Goal: Task Accomplishment & Management: Manage account settings

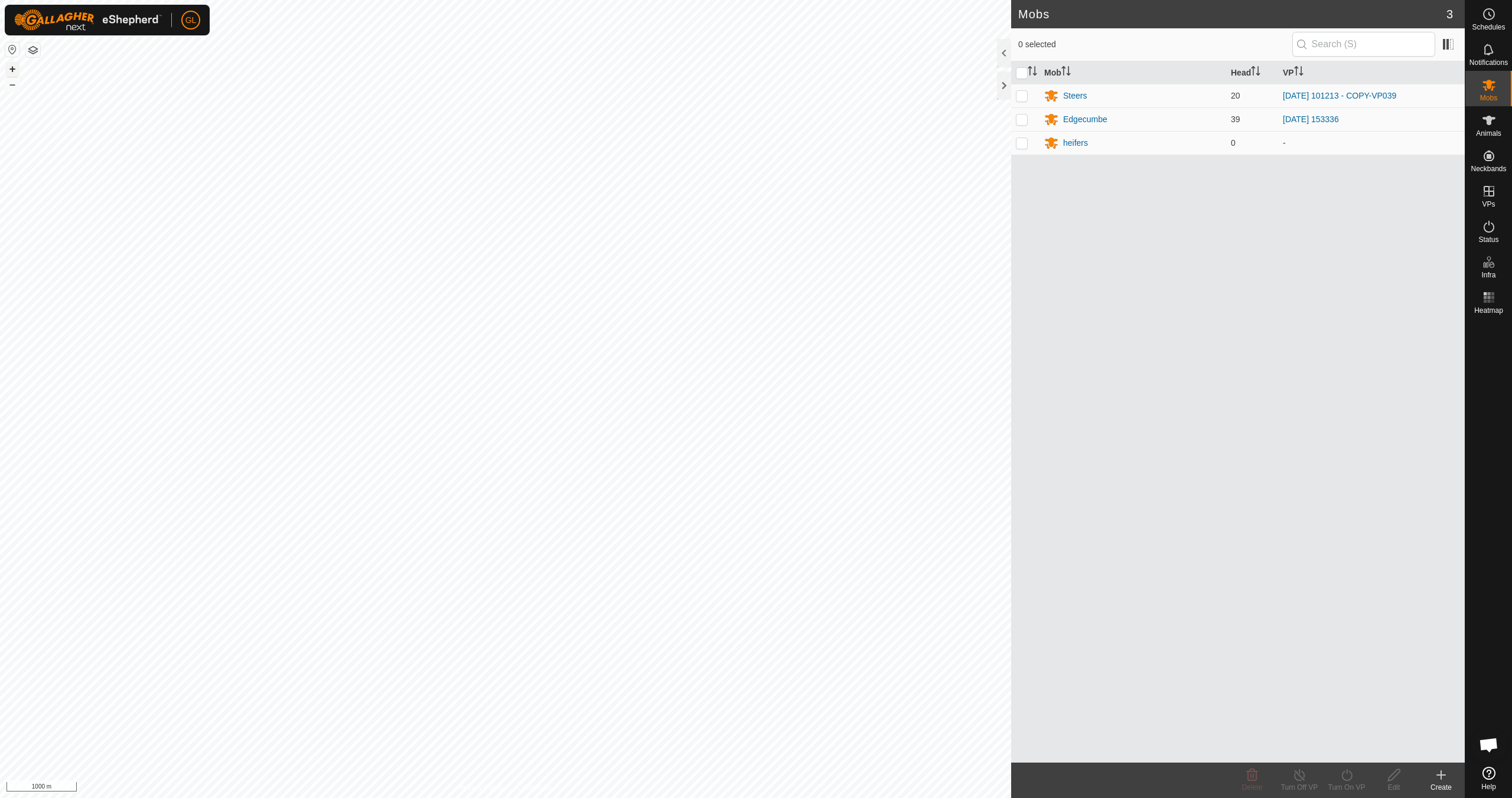
click at [13, 70] on button "+" at bounding box center [13, 69] width 14 height 14
click at [9, 68] on button "+" at bounding box center [13, 69] width 14 height 14
click at [10, 67] on button "+" at bounding box center [13, 69] width 14 height 14
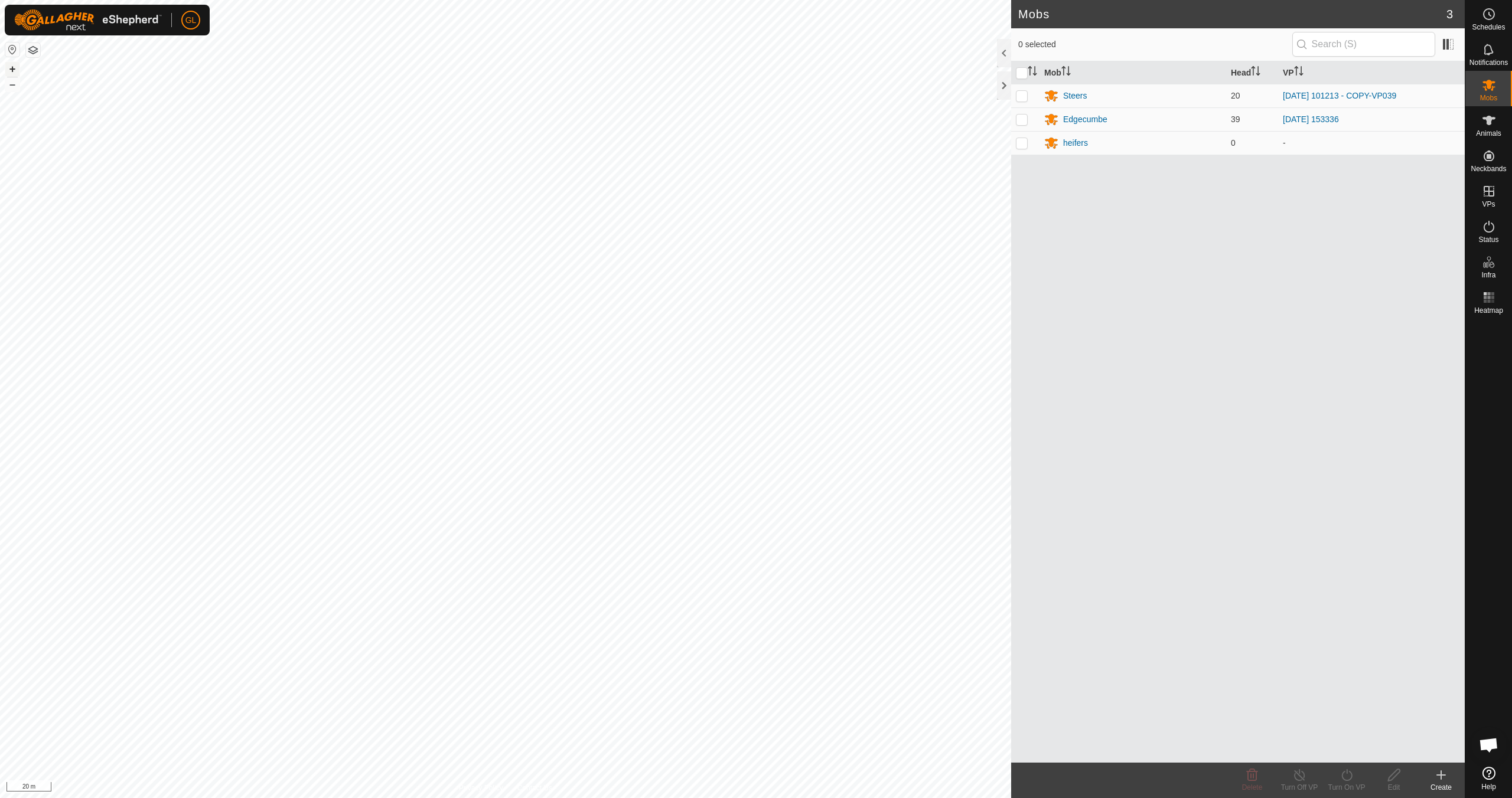
click at [10, 66] on button "+" at bounding box center [13, 69] width 14 height 14
click at [1079, 119] on div "Edgecumbe" at bounding box center [1085, 119] width 44 height 13
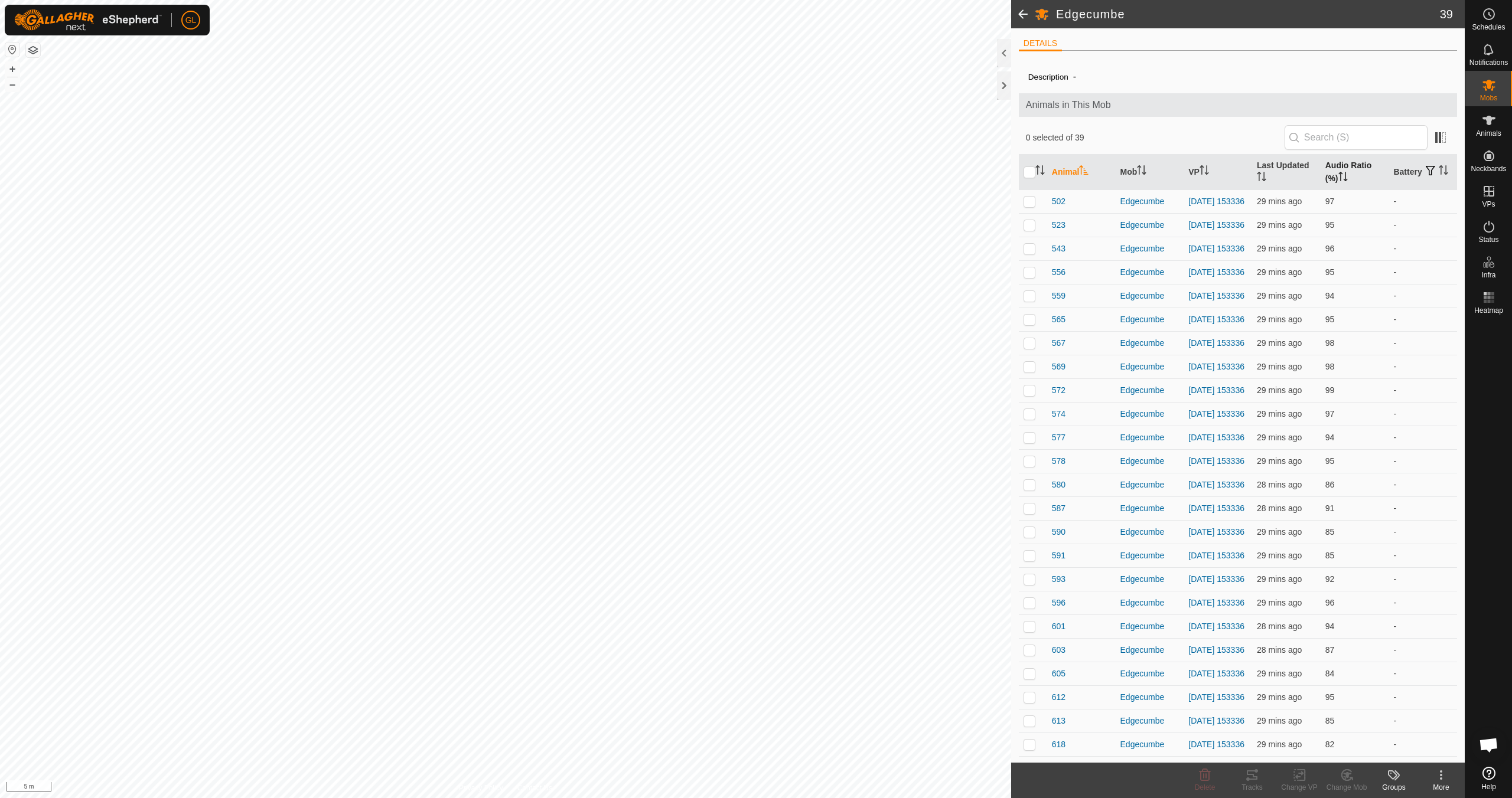
click at [1341, 175] on icon "Activate to sort" at bounding box center [1342, 176] width 10 height 10
click at [1030, 201] on p-checkbox at bounding box center [1029, 201] width 12 height 10
click at [1250, 784] on div "Tracks" at bounding box center [1252, 787] width 48 height 11
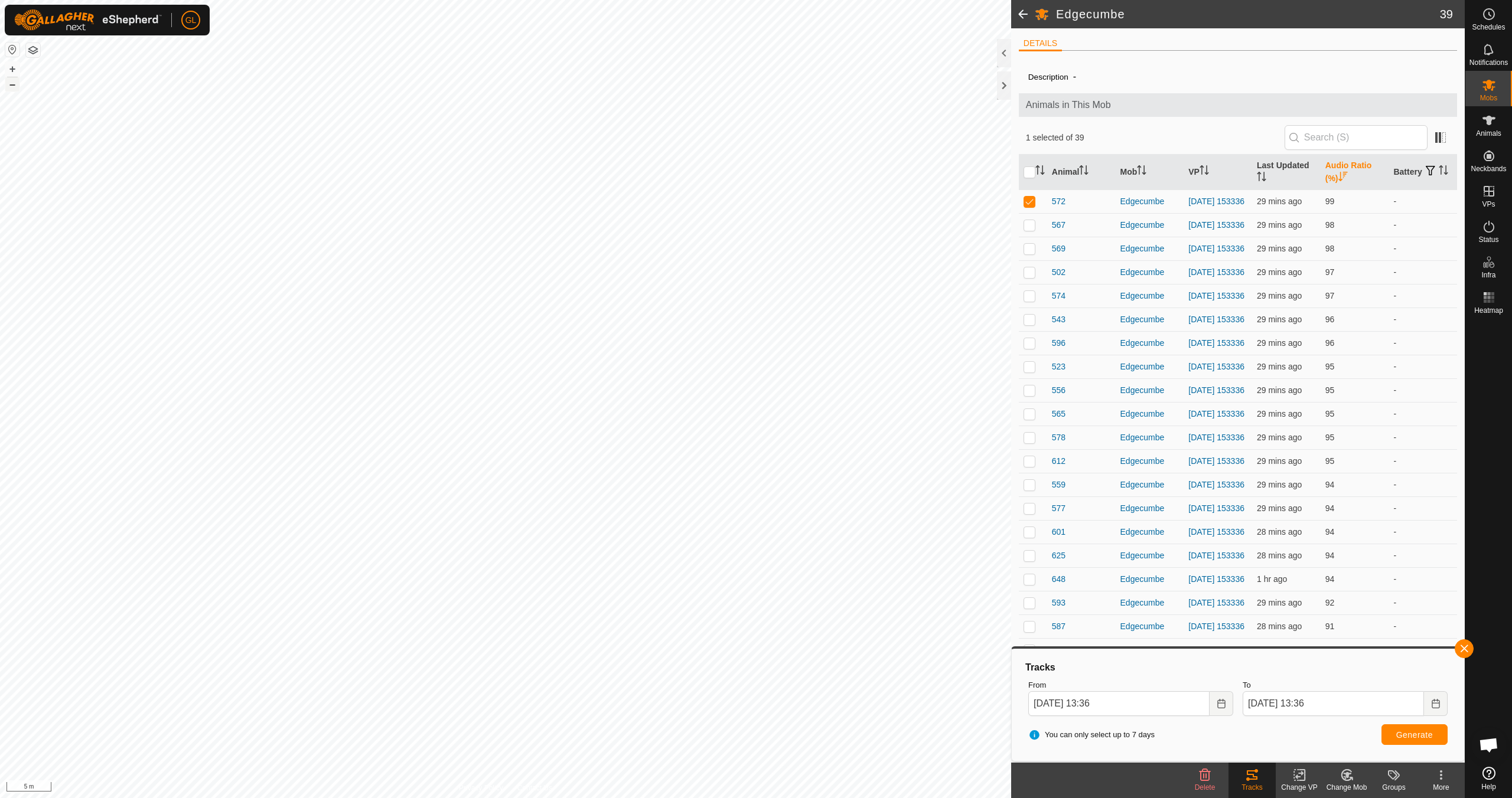
click at [16, 86] on button "–" at bounding box center [13, 84] width 14 height 14
click at [1031, 205] on p-checkbox at bounding box center [1029, 201] width 12 height 10
checkbox input "false"
click at [1471, 649] on button "button" at bounding box center [1464, 648] width 19 height 19
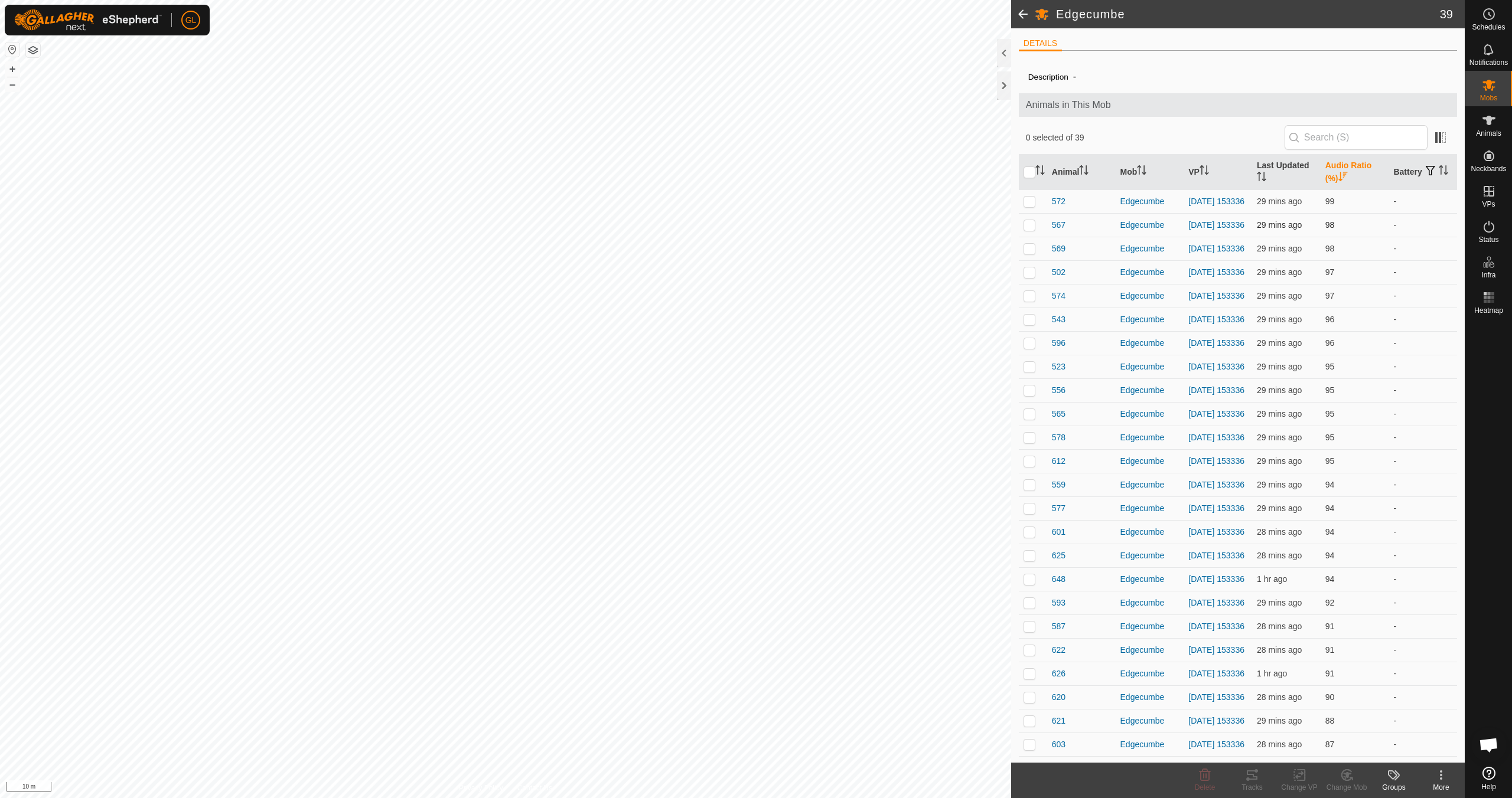
click at [1035, 226] on td at bounding box center [1033, 224] width 29 height 23
click at [1253, 782] on div "Tracks" at bounding box center [1252, 787] width 48 height 11
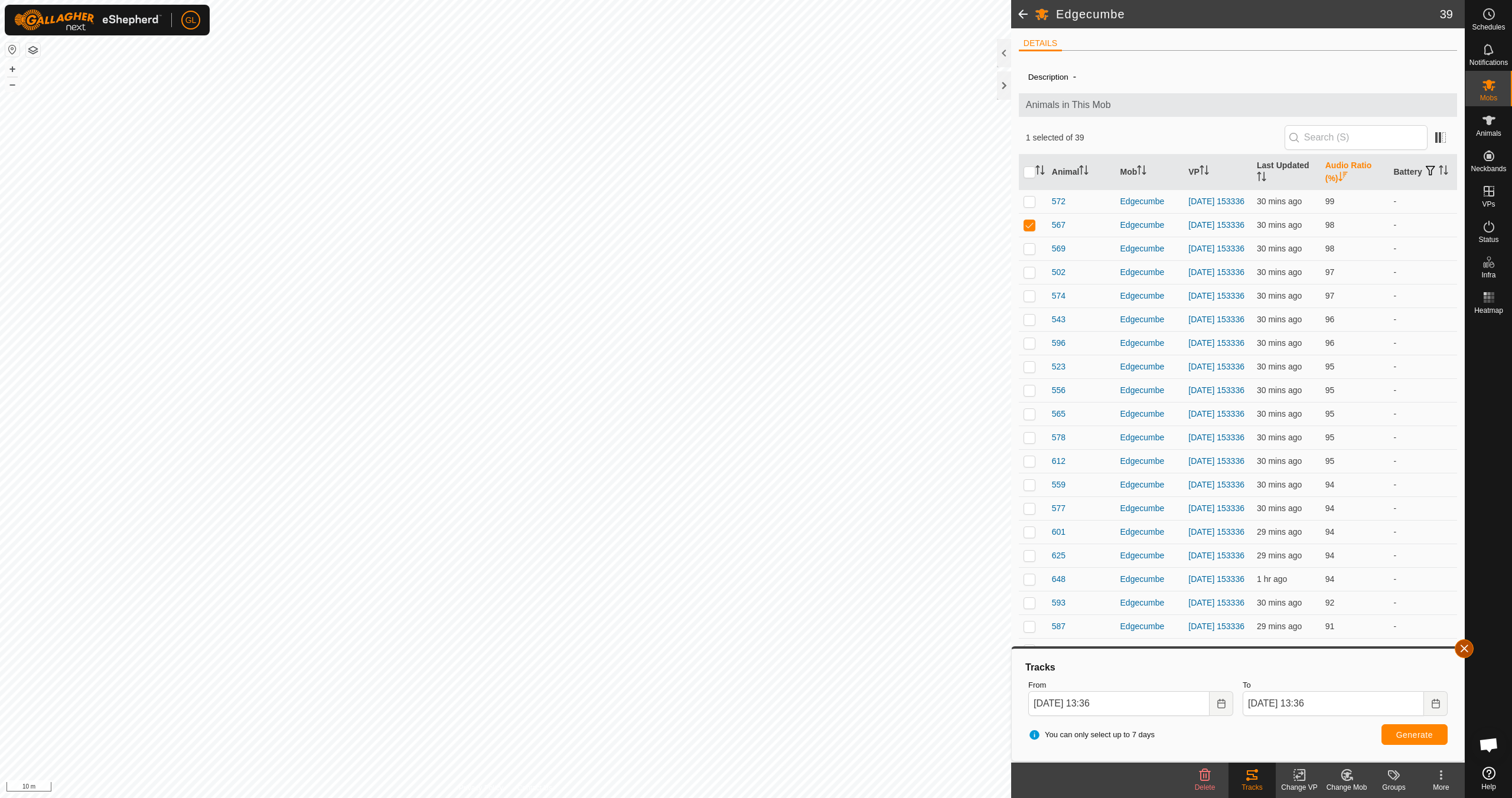
click at [1465, 647] on button "button" at bounding box center [1464, 648] width 19 height 19
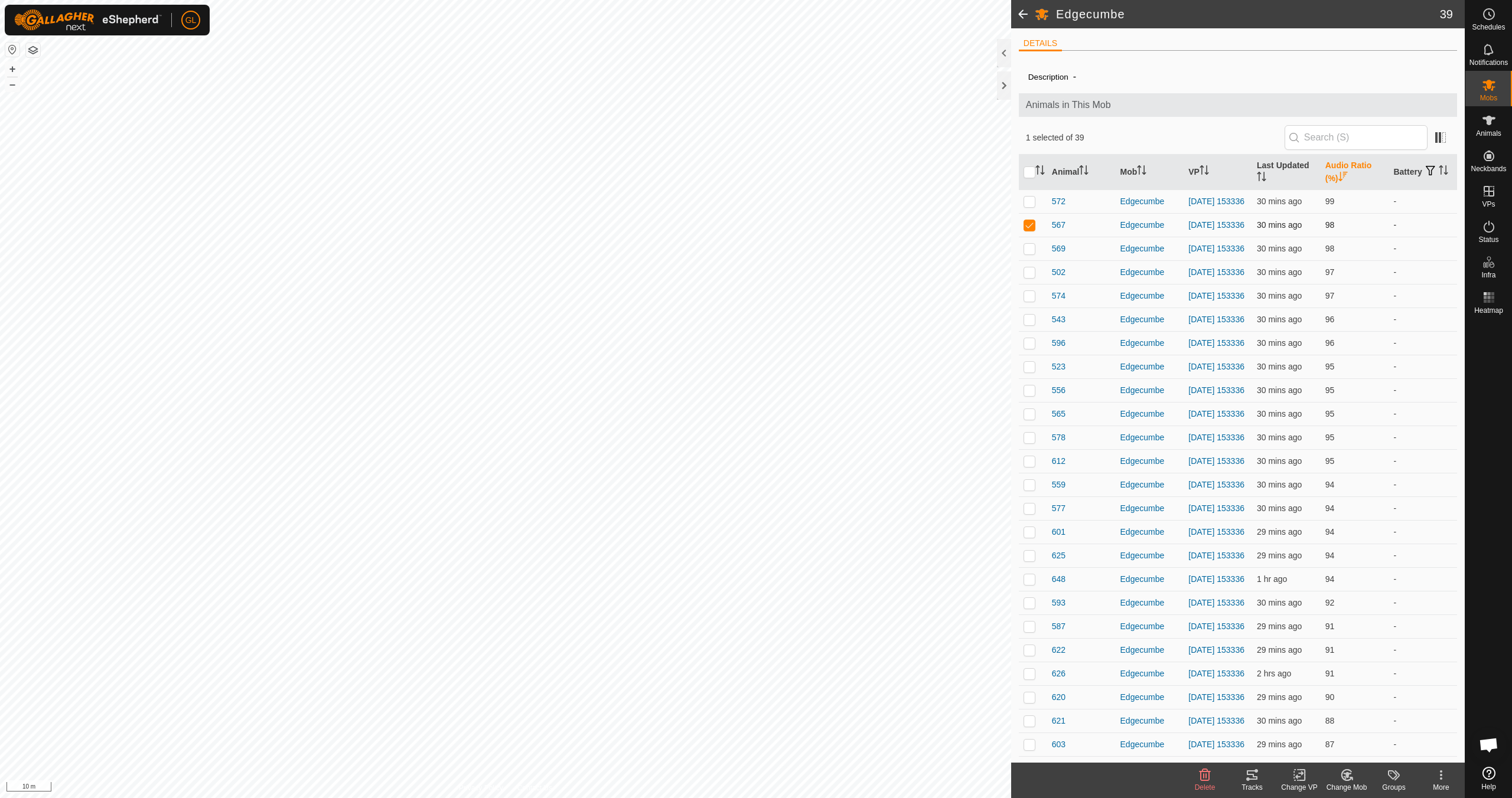
click at [1033, 224] on p-checkbox at bounding box center [1029, 224] width 12 height 10
checkbox input "false"
click at [1399, 191] on link "In Rotation" at bounding box center [1413, 190] width 101 height 23
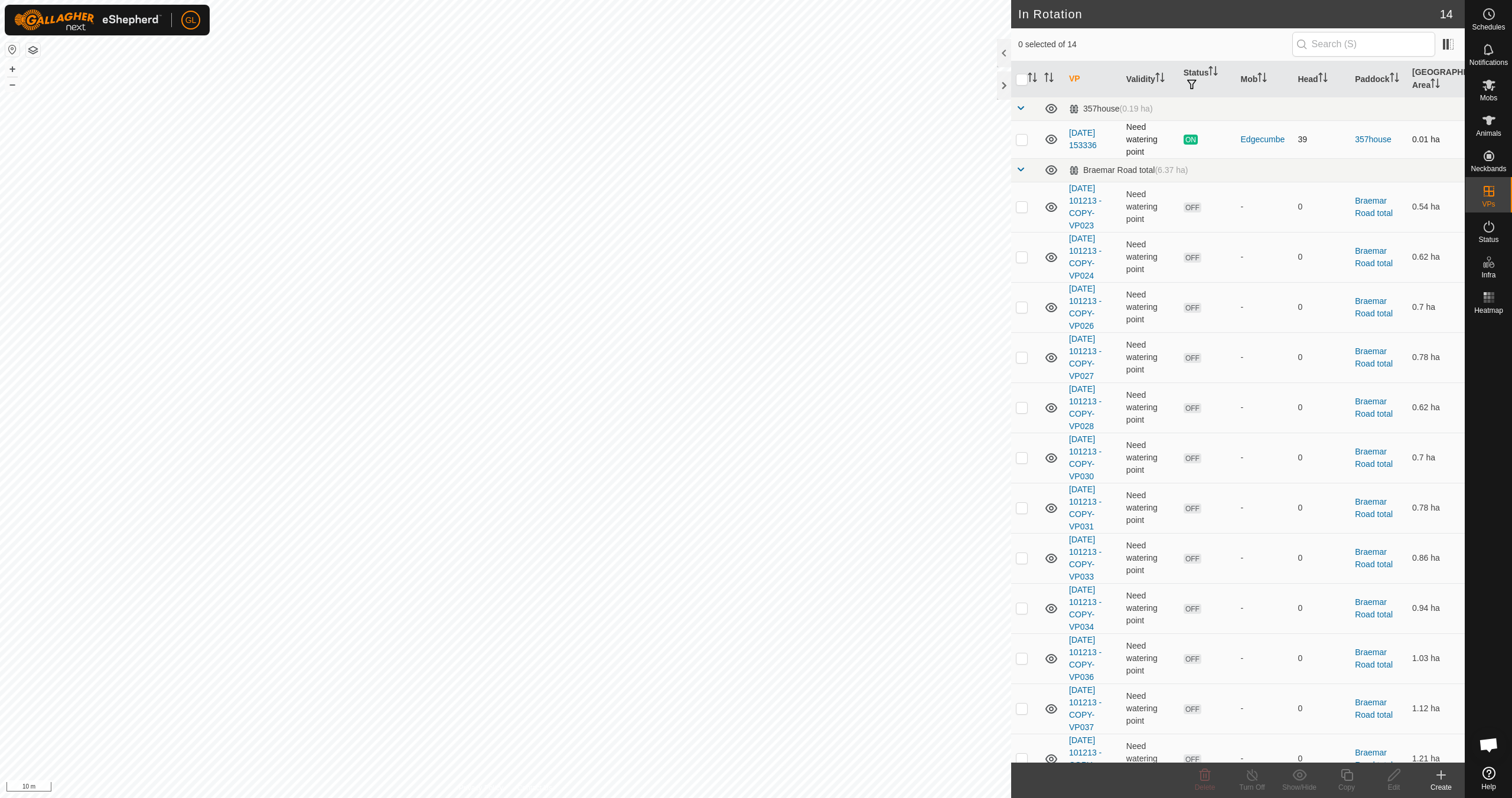
click at [1024, 139] on p-checkbox at bounding box center [1021, 139] width 12 height 10
checkbox input "true"
click at [1355, 784] on div "Copy" at bounding box center [1346, 787] width 48 height 11
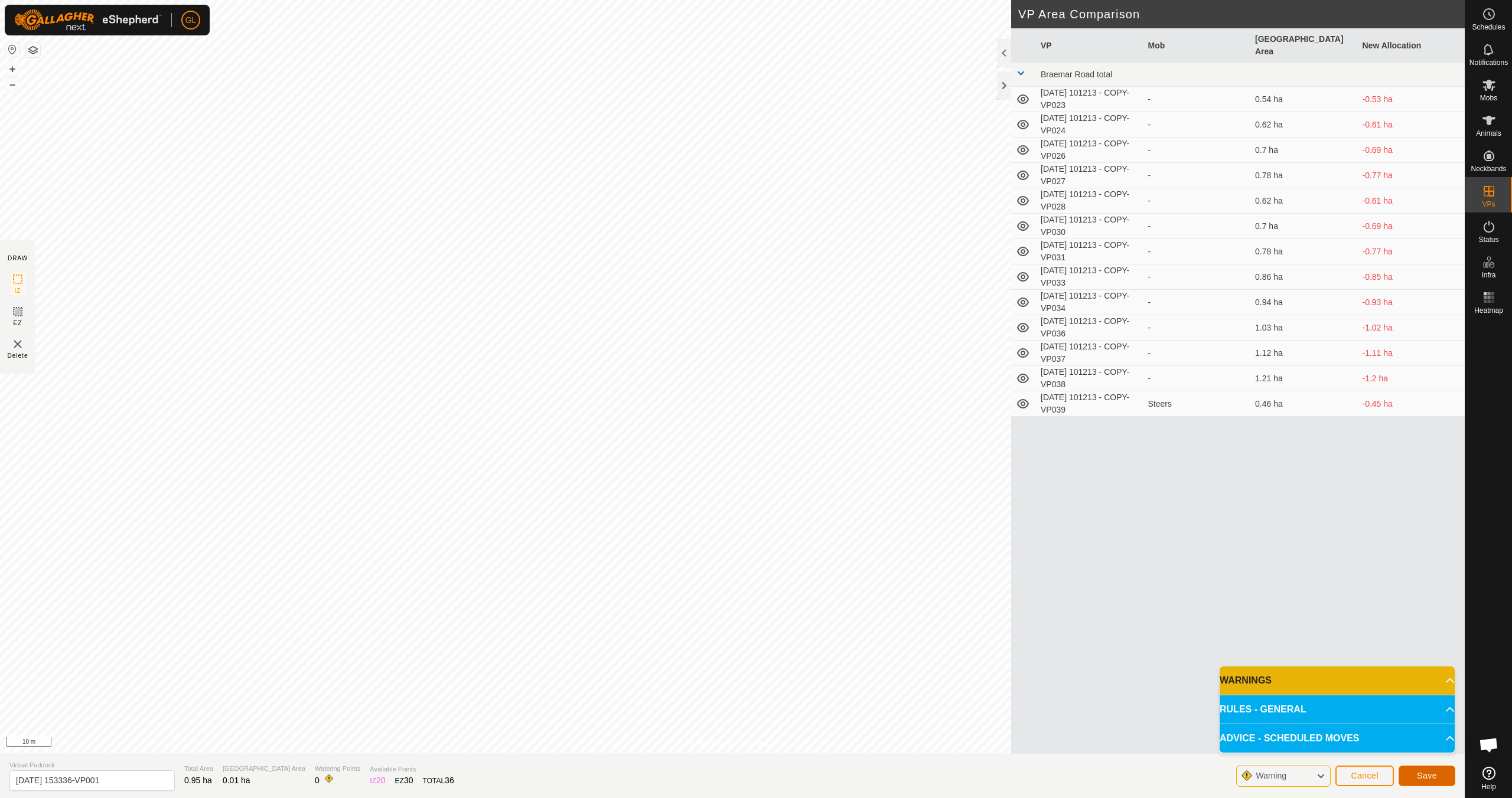
click at [1429, 776] on span "Save" at bounding box center [1427, 776] width 20 height 10
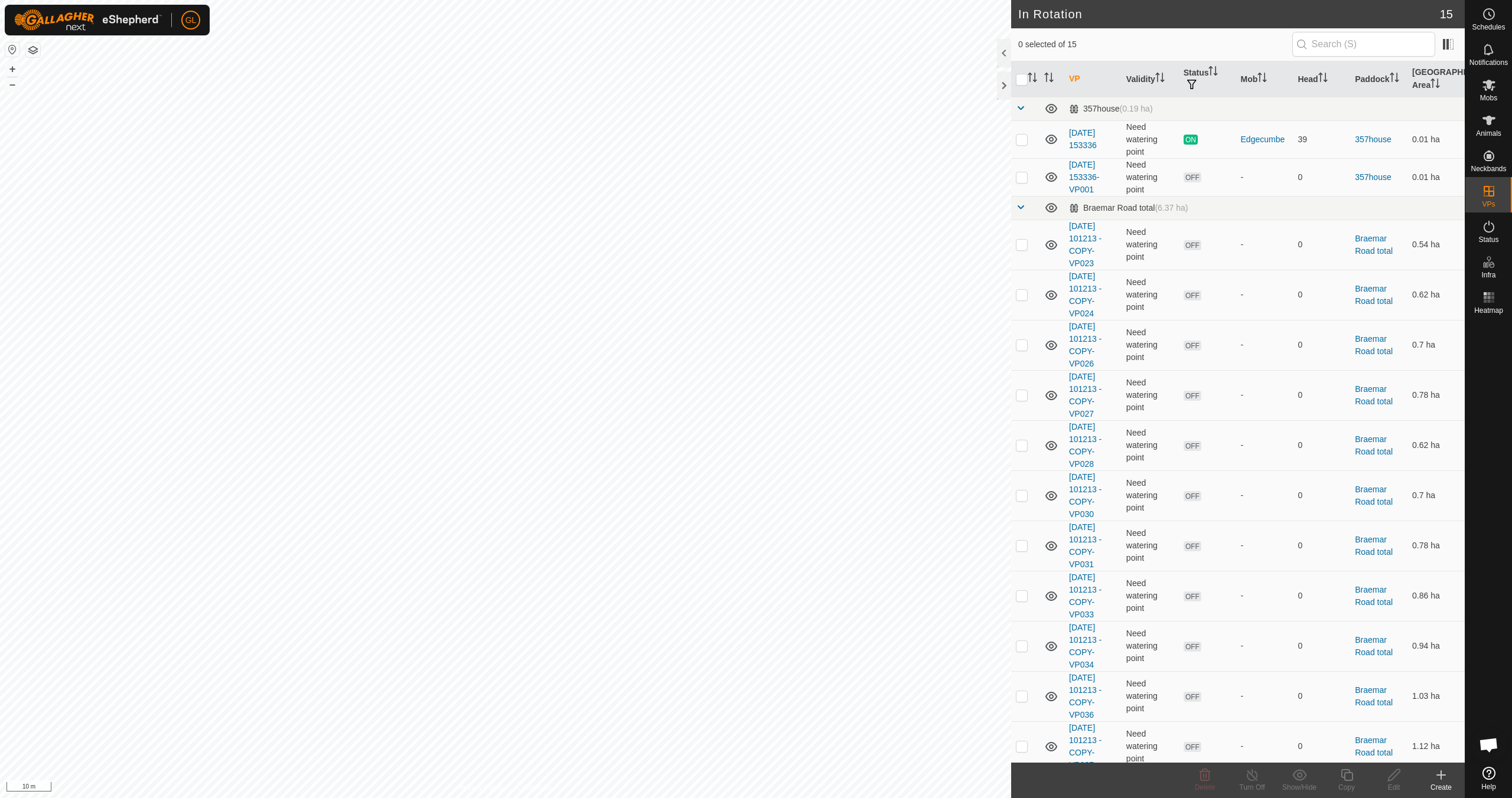
click at [1443, 776] on icon at bounding box center [1440, 776] width 8 height 0
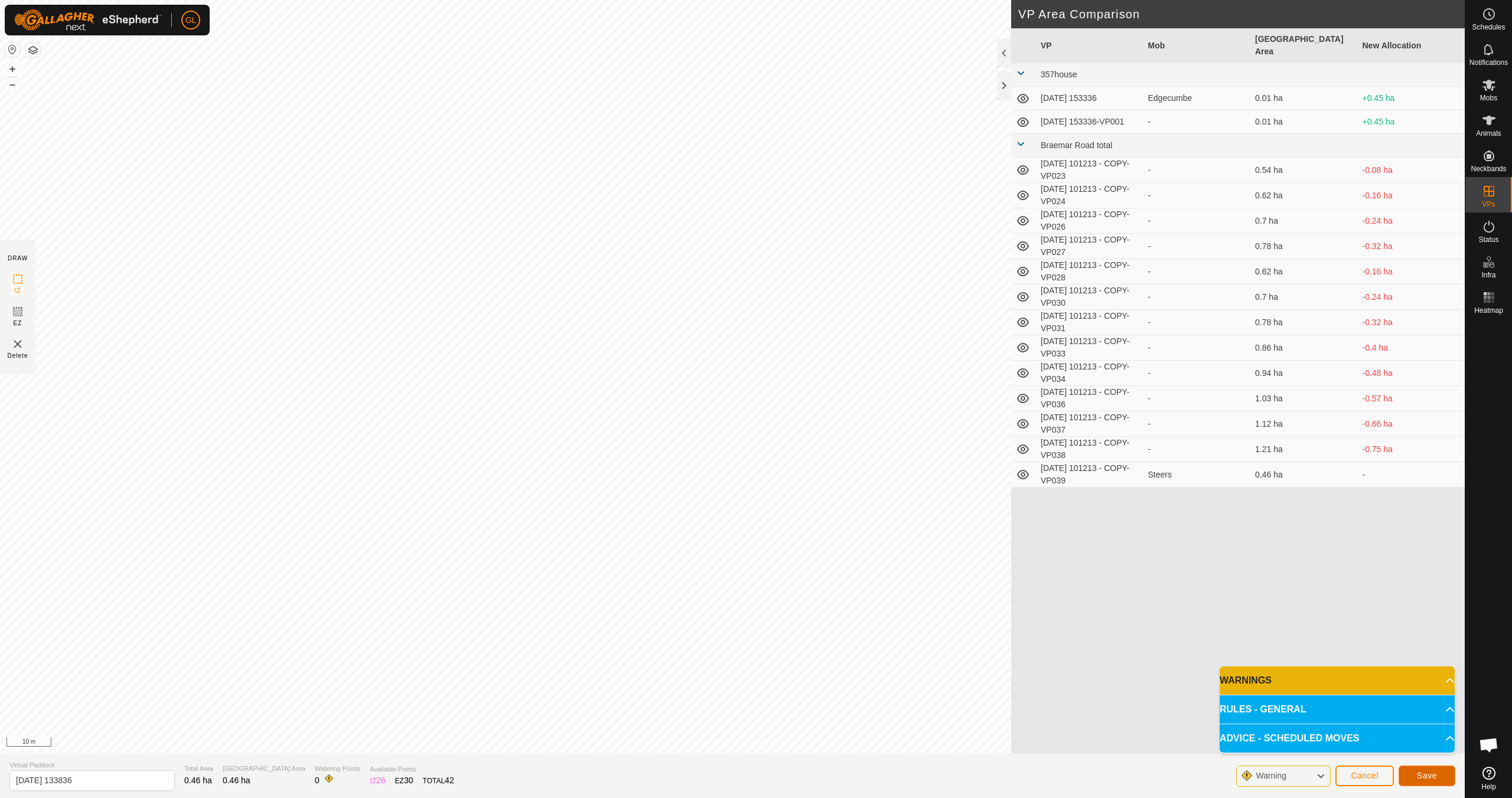
click at [1427, 776] on span "Save" at bounding box center [1427, 776] width 20 height 10
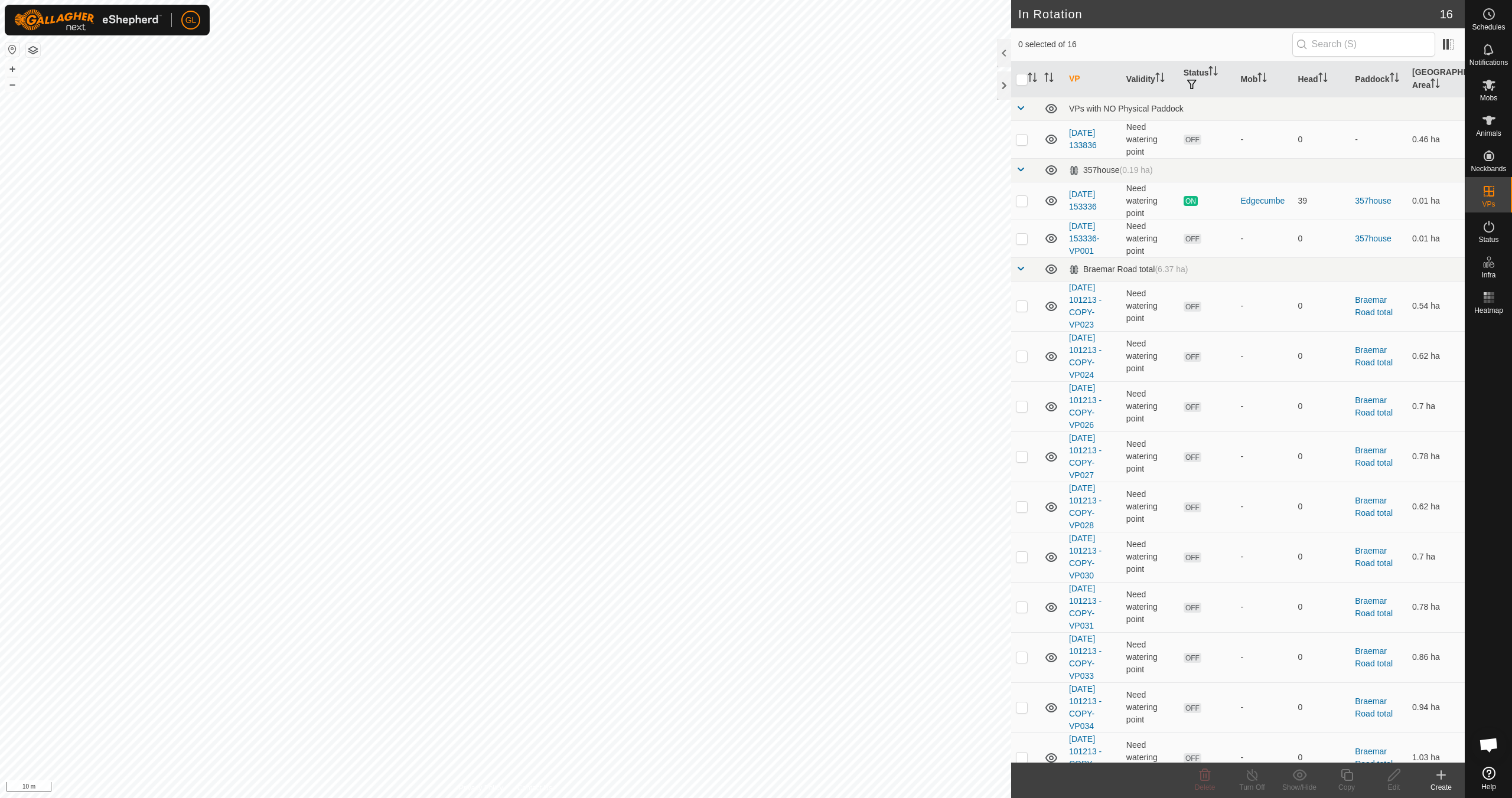
click at [1447, 777] on icon at bounding box center [1441, 776] width 14 height 14
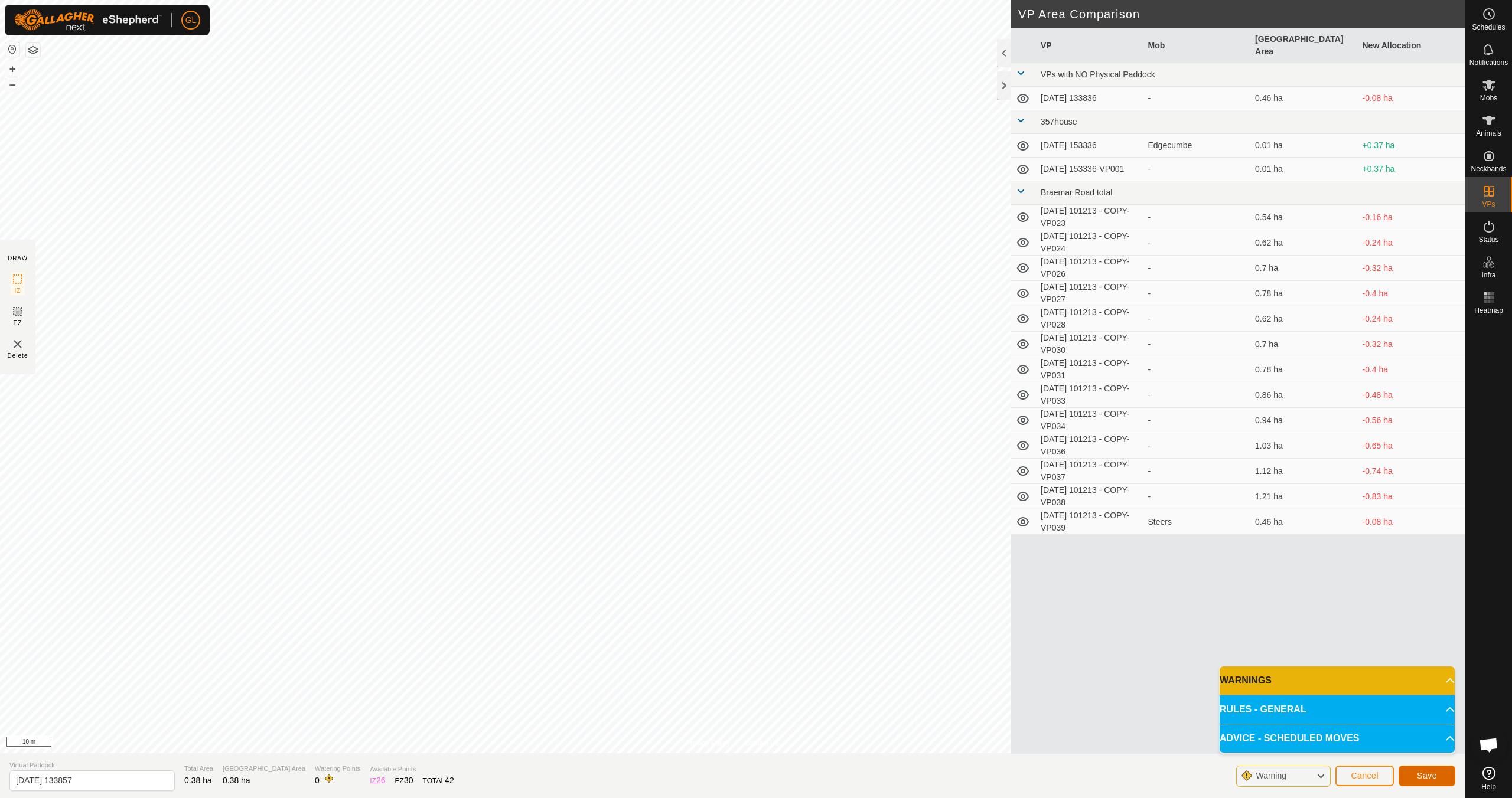
click at [1435, 776] on span "Save" at bounding box center [1427, 776] width 20 height 10
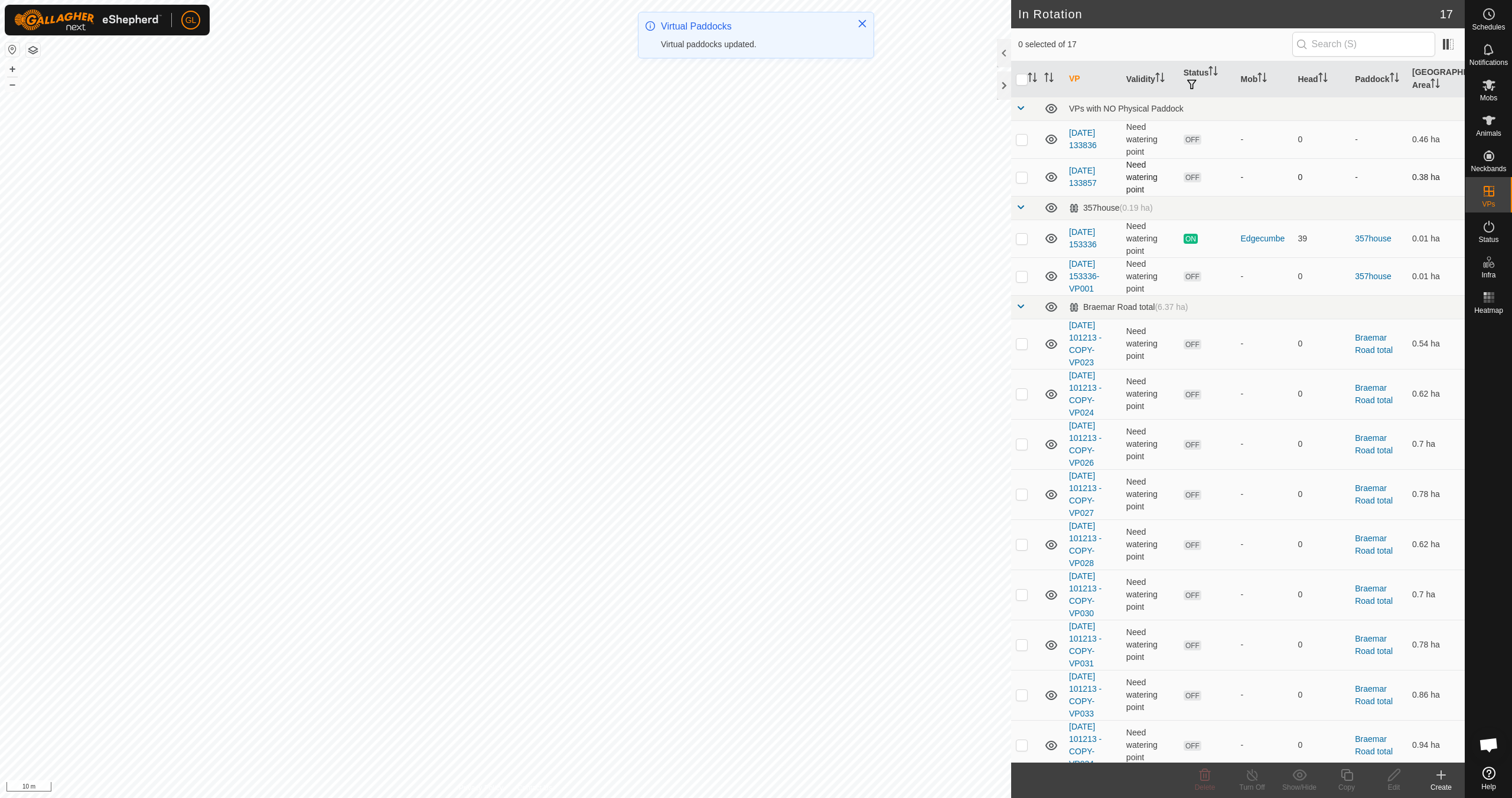
click at [1025, 180] on p-checkbox at bounding box center [1021, 177] width 12 height 10
click at [1209, 781] on icon at bounding box center [1205, 776] width 14 height 14
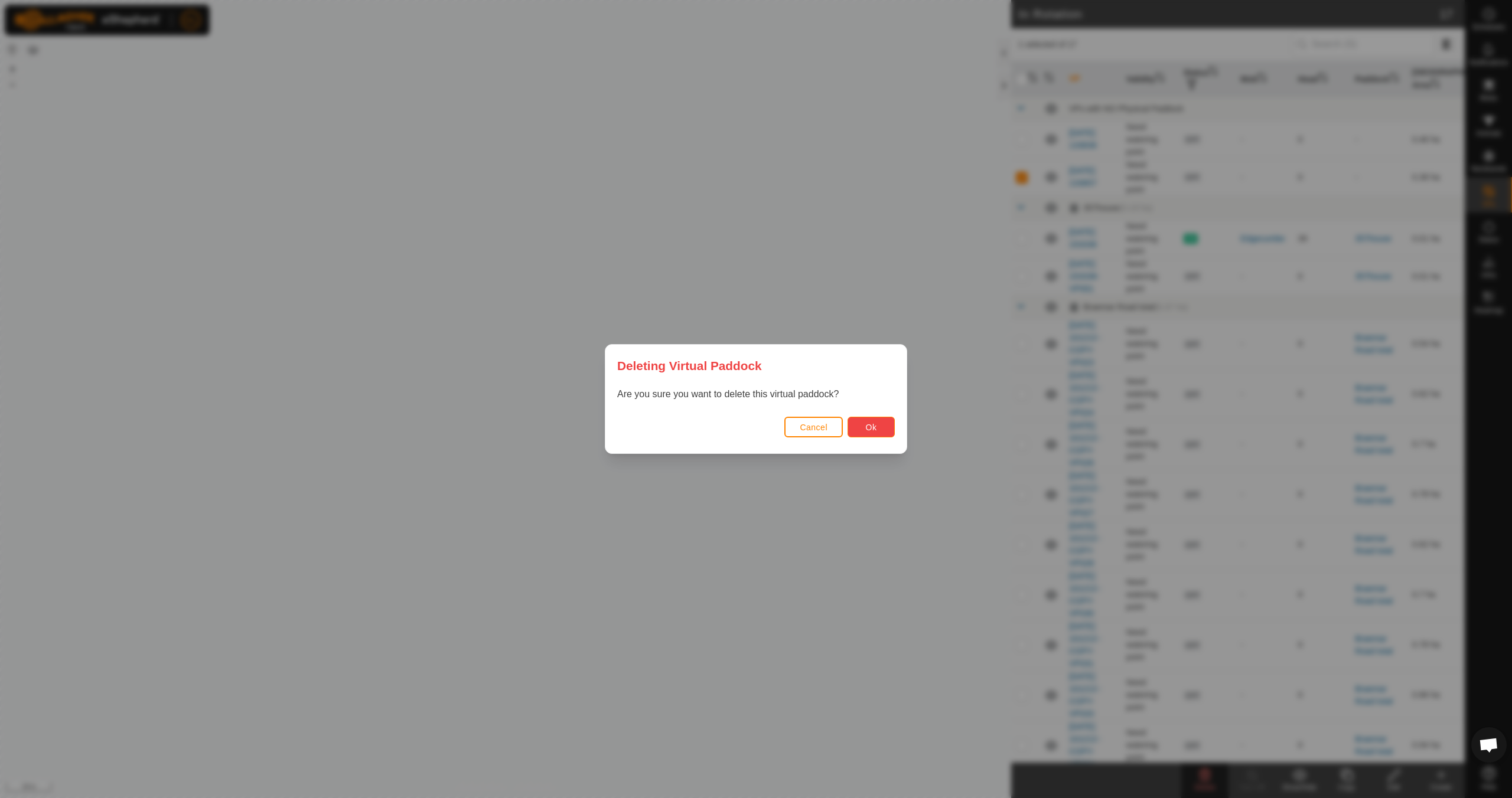
click at [869, 428] on span "Ok" at bounding box center [871, 427] width 11 height 10
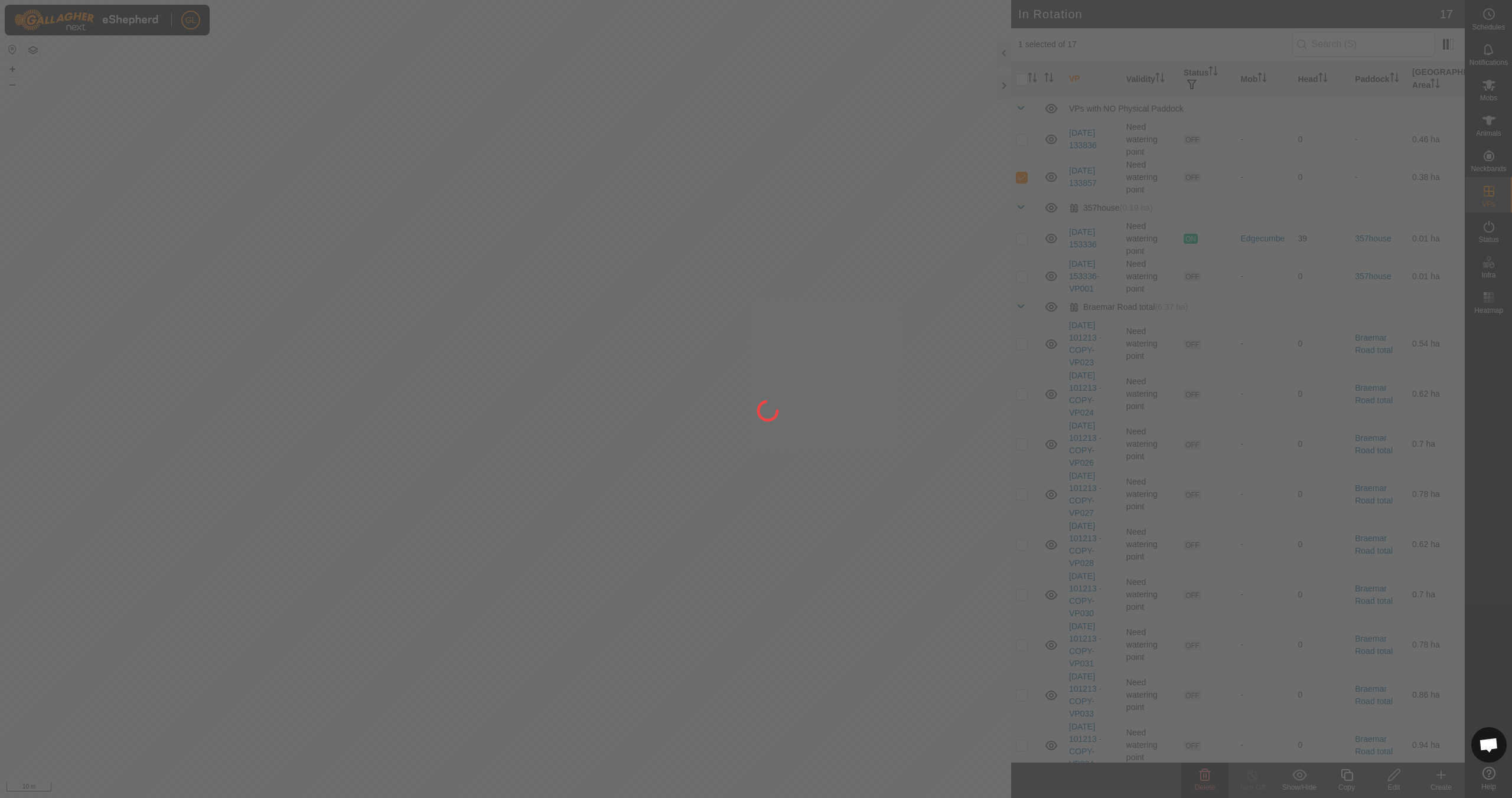
checkbox input "false"
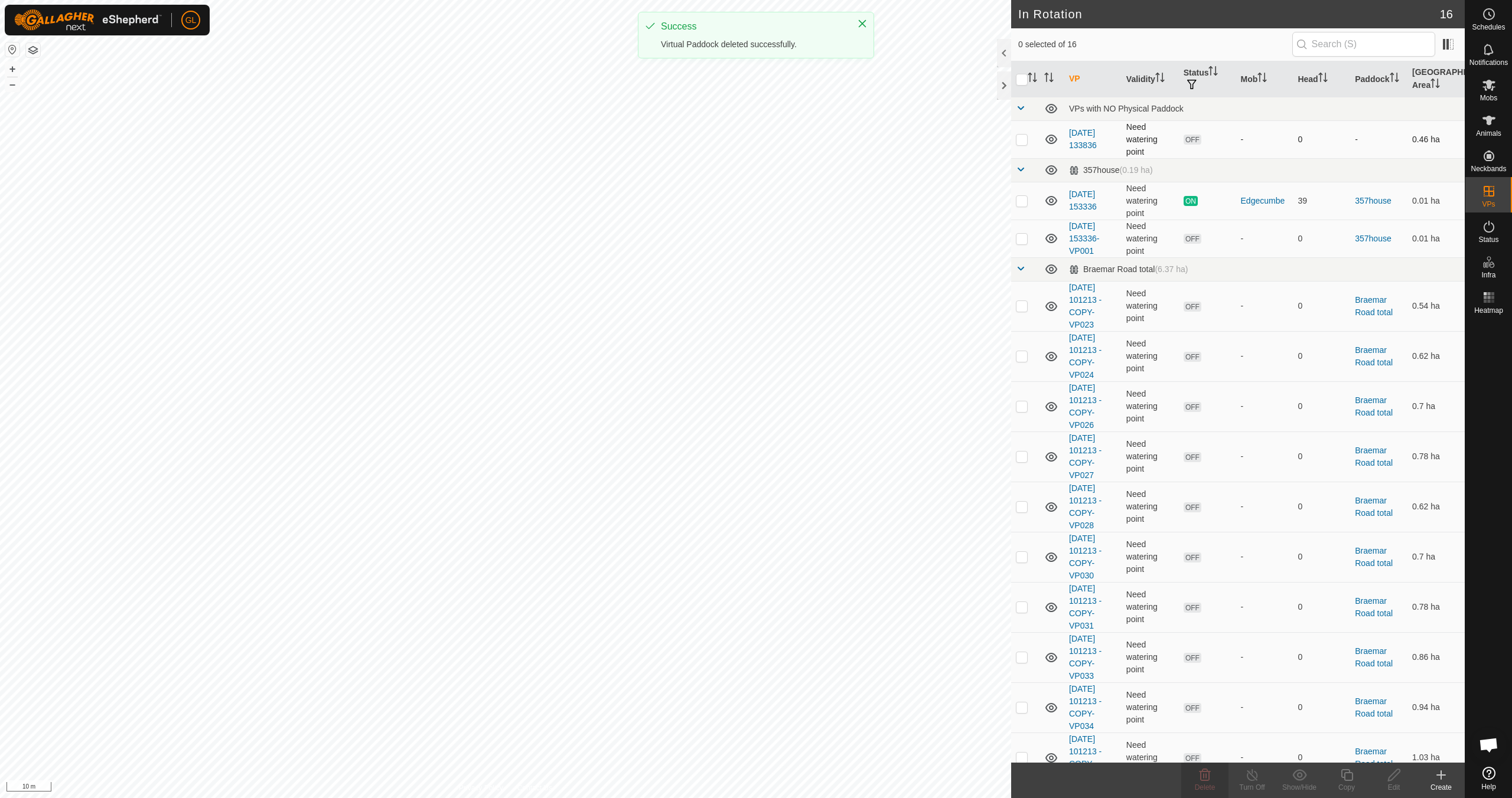
click at [1021, 138] on p-checkbox at bounding box center [1021, 139] width 12 height 10
click at [1210, 789] on span "Delete" at bounding box center [1205, 787] width 21 height 8
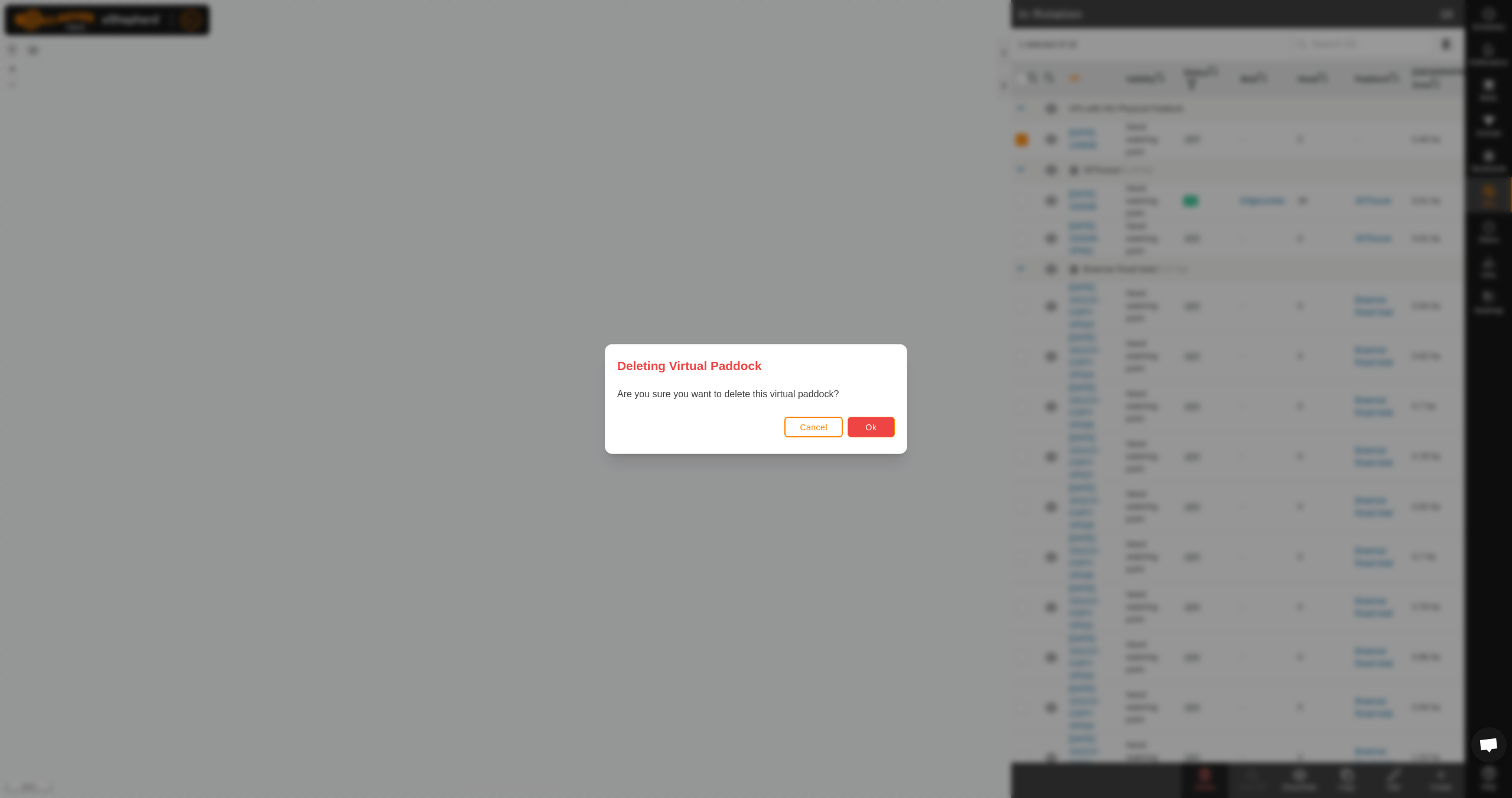
click at [880, 433] on button "Ok" at bounding box center [871, 426] width 48 height 21
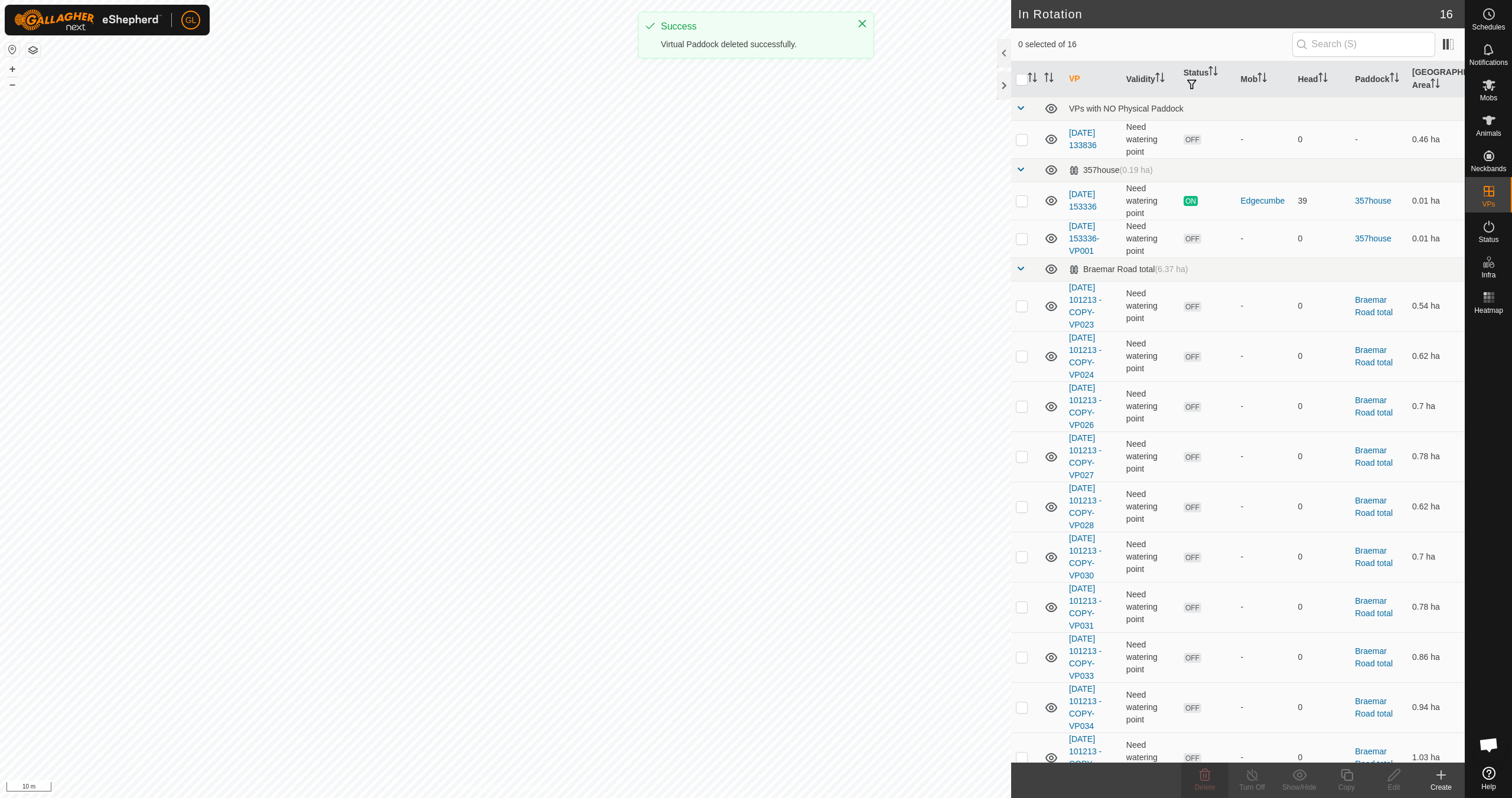
checkbox input "false"
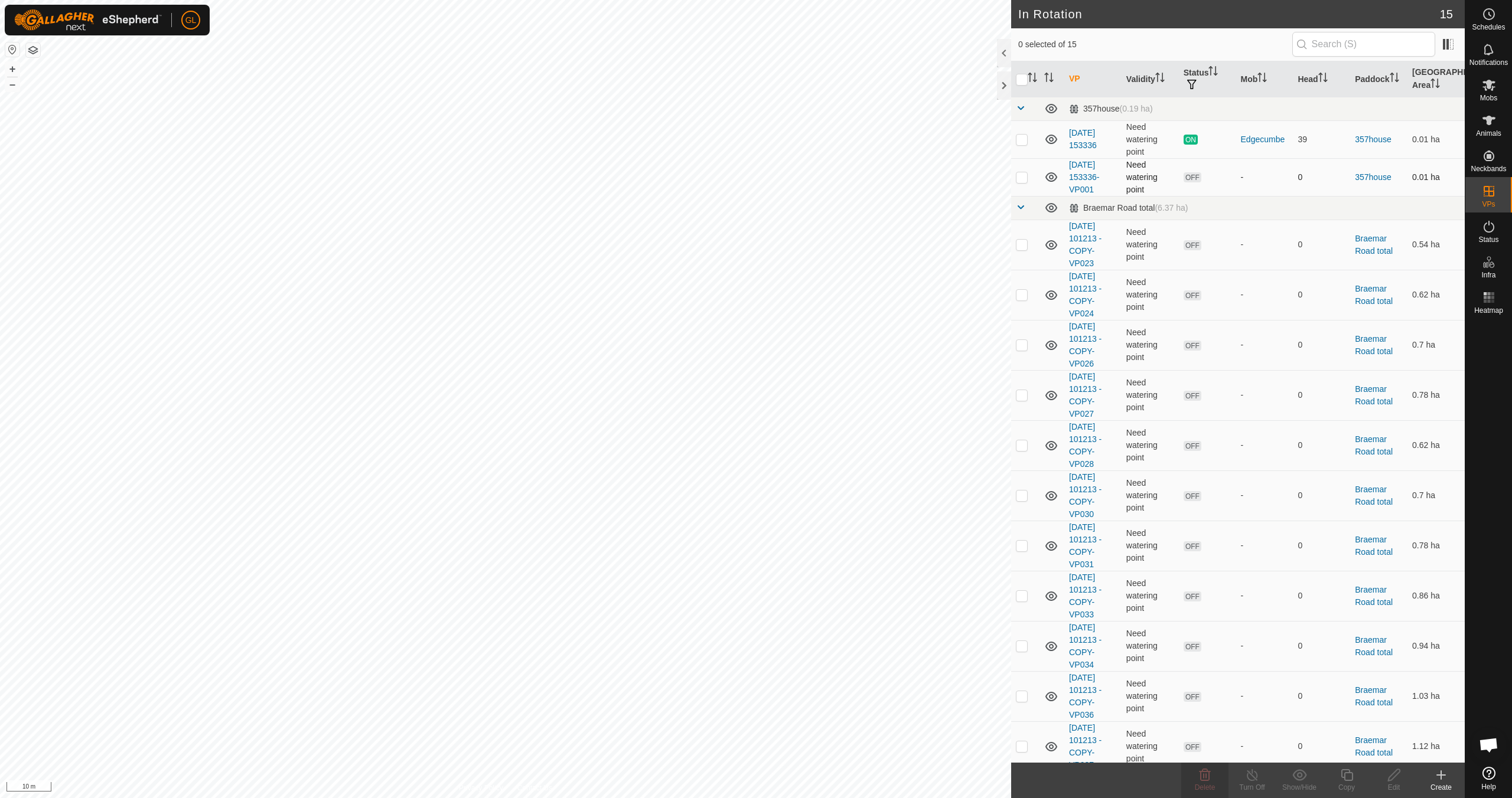
click at [1021, 177] on p-checkbox at bounding box center [1021, 177] width 12 height 10
checkbox input "true"
click at [9, 66] on button "+" at bounding box center [13, 69] width 14 height 14
click at [1024, 177] on p-checkbox at bounding box center [1021, 177] width 12 height 10
checkbox input "false"
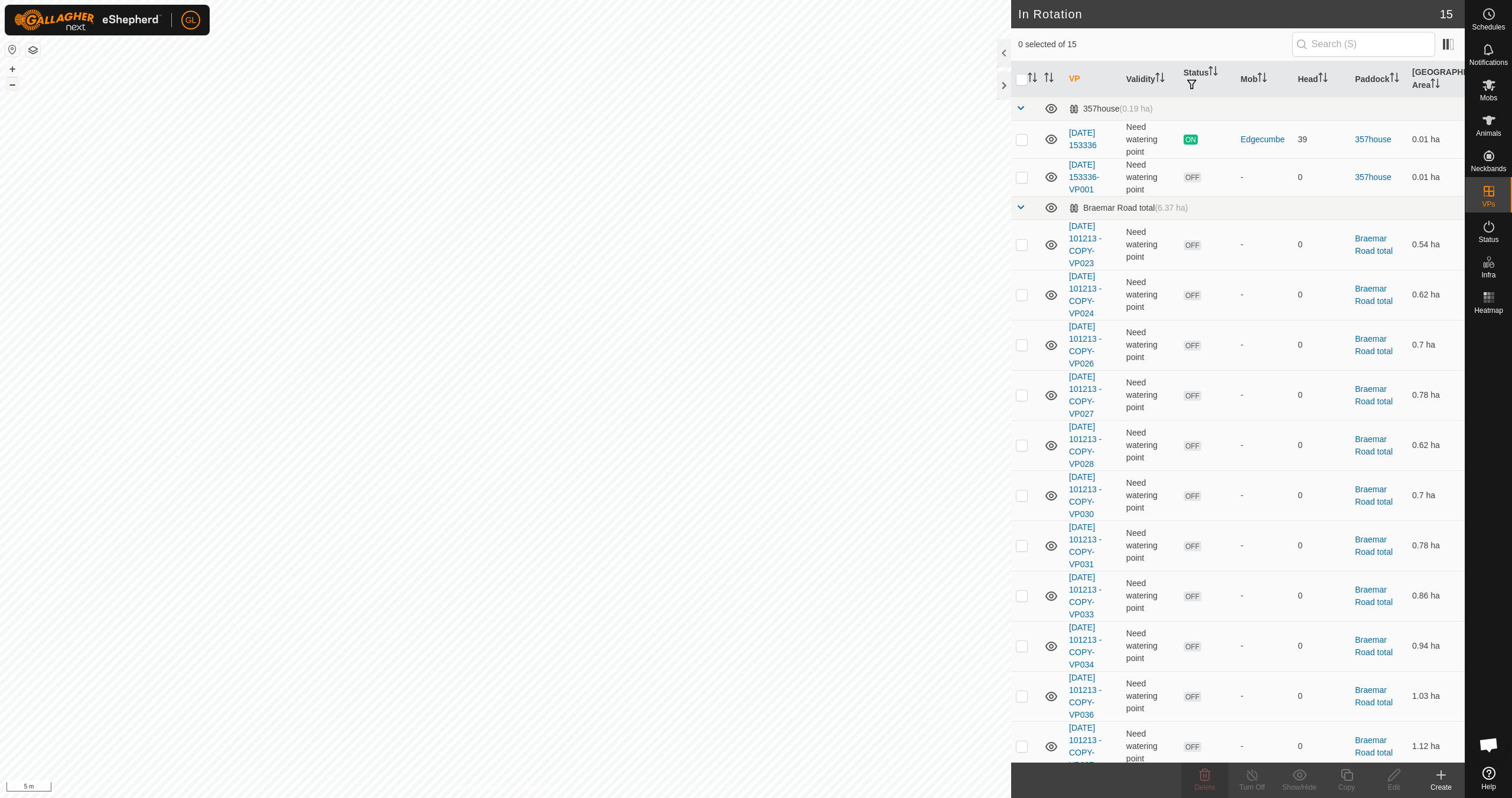
click at [16, 83] on button "–" at bounding box center [13, 84] width 14 height 14
click at [16, 85] on button "–" at bounding box center [13, 84] width 14 height 14
click at [1491, 18] on circle at bounding box center [1489, 14] width 11 height 11
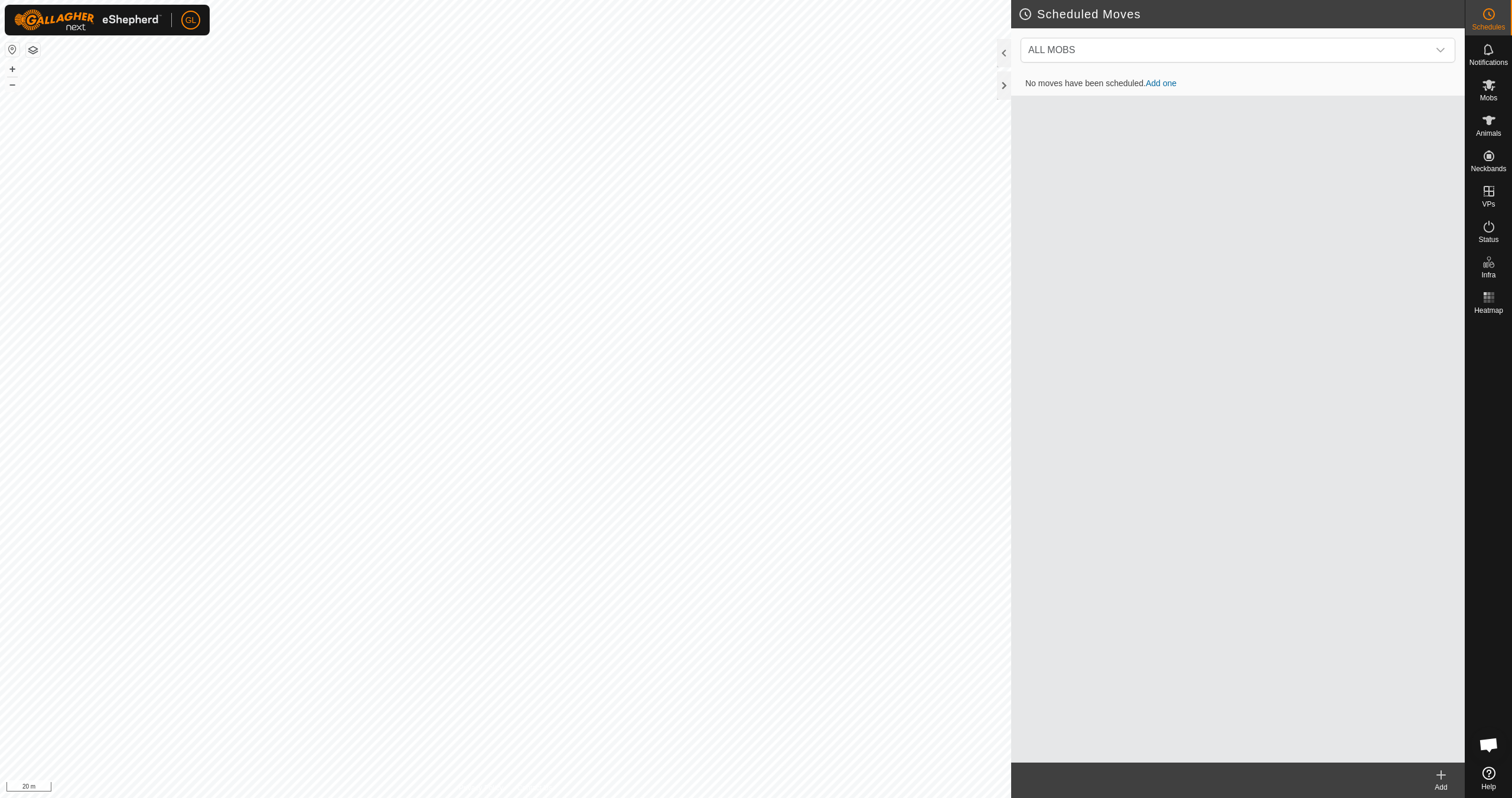
click at [1169, 83] on link "Add one" at bounding box center [1161, 83] width 31 height 10
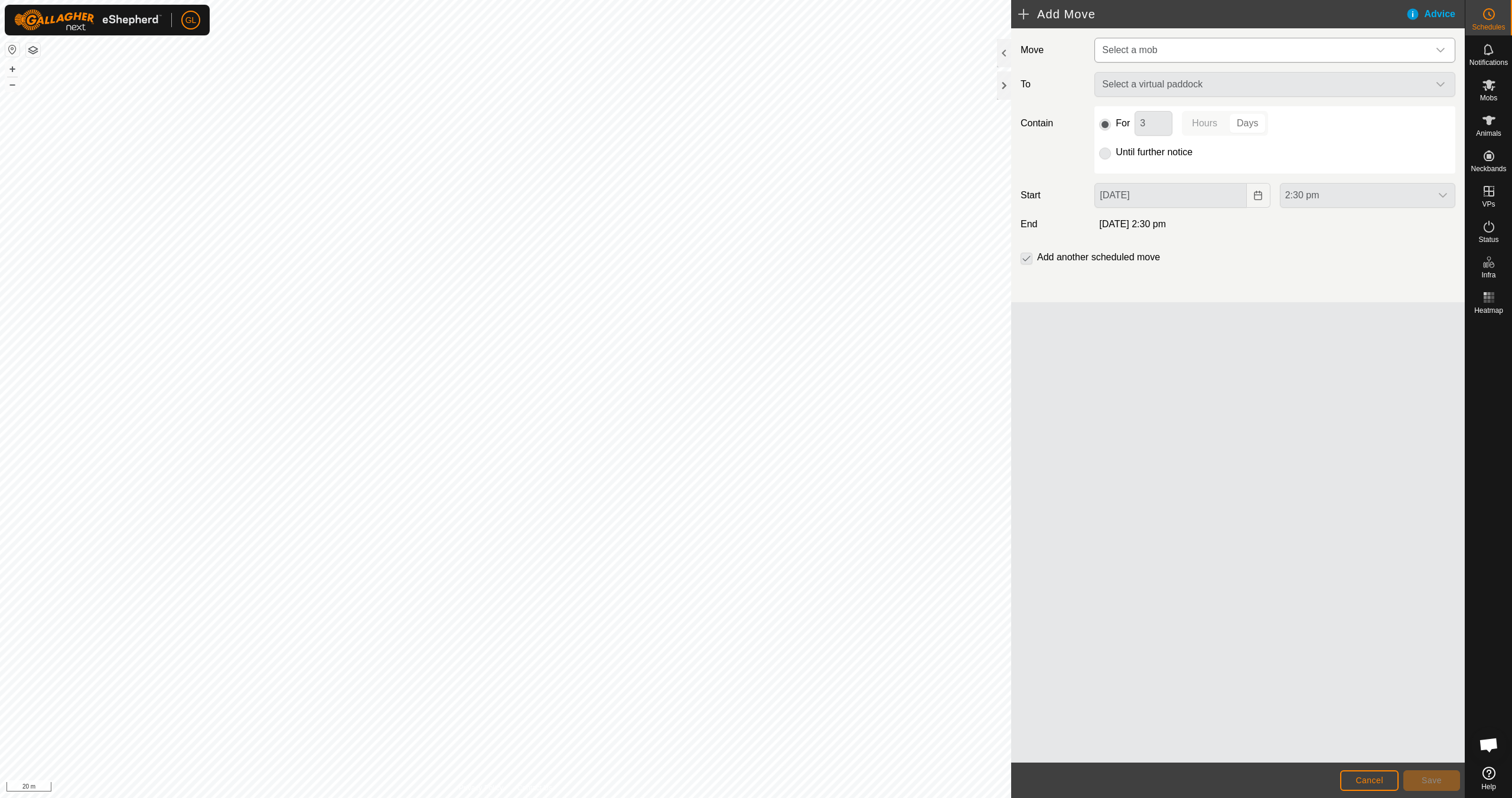
click at [1443, 49] on icon "dropdown trigger" at bounding box center [1440, 49] width 8 height 4
click at [1345, 120] on li "Edgecumbe (39)" at bounding box center [1275, 110] width 360 height 24
click at [1442, 84] on icon "dropdown trigger" at bounding box center [1440, 84] width 8 height 4
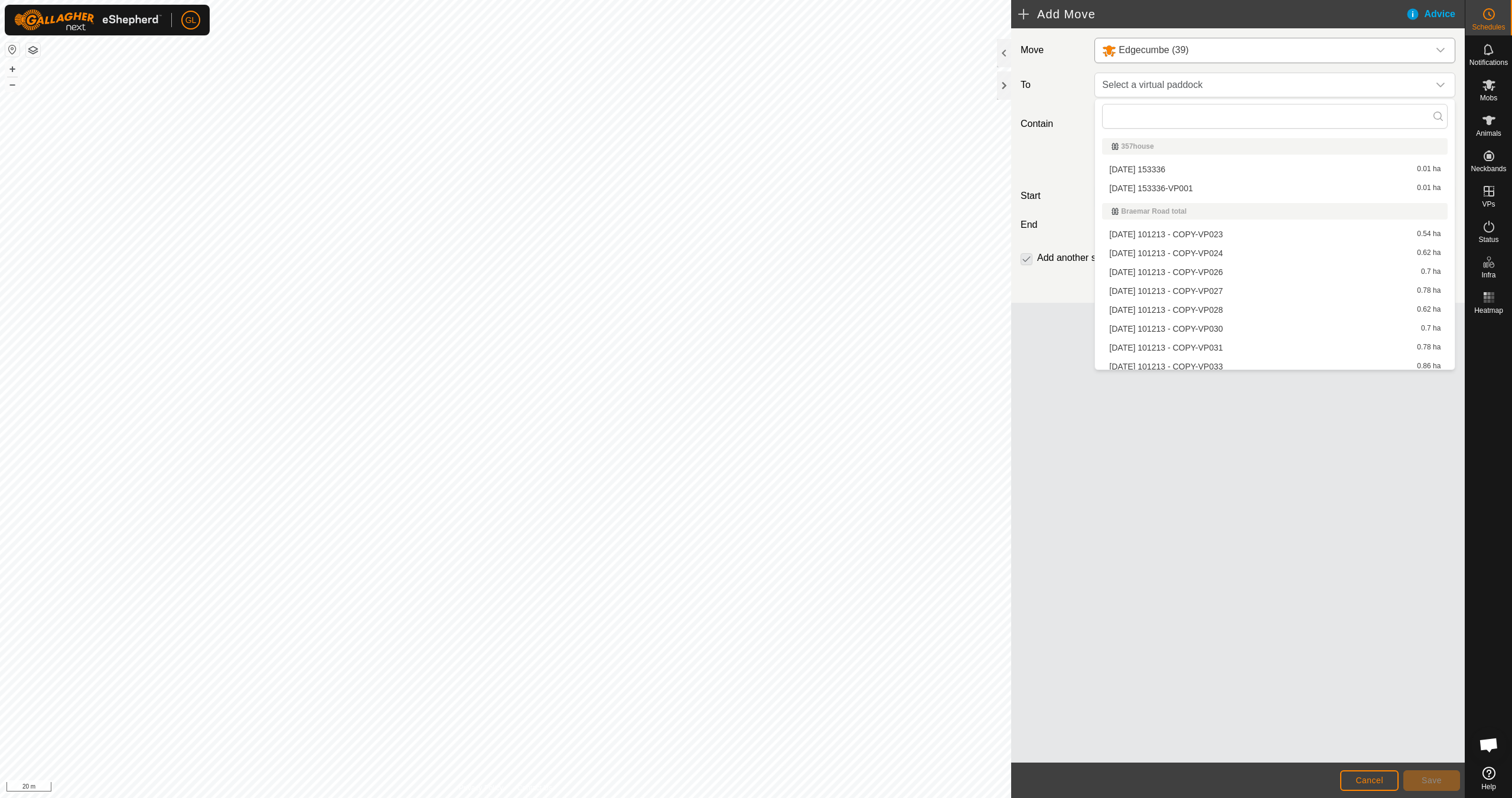
click at [1338, 186] on li "[DATE] 153336-VP001 0.01 ha" at bounding box center [1274, 189] width 346 height 18
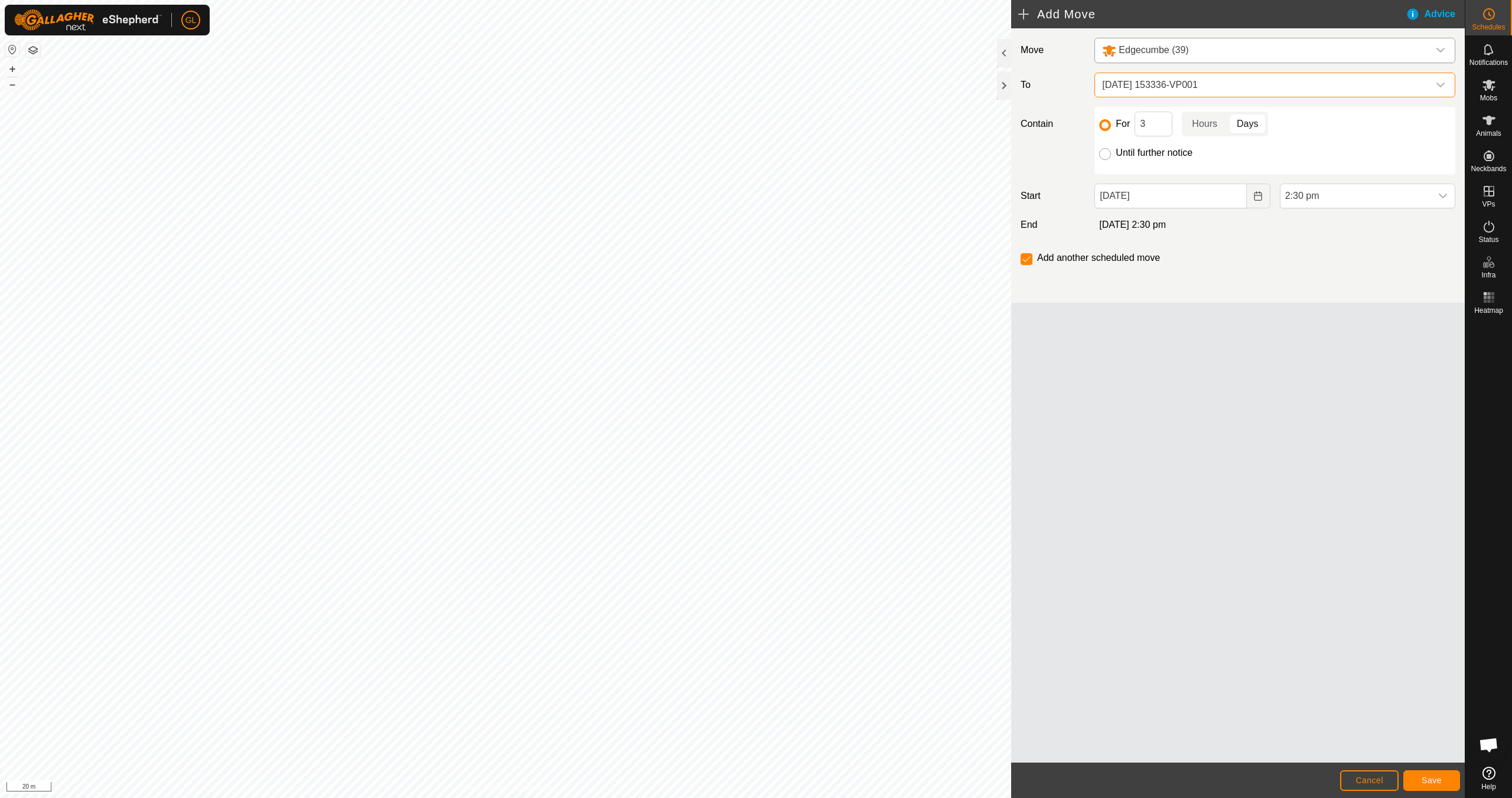
click at [1108, 156] on input "Until further notice" at bounding box center [1104, 153] width 12 height 12
radio input "true"
checkbox input "false"
click at [1443, 197] on icon "dropdown trigger" at bounding box center [1442, 196] width 8 height 4
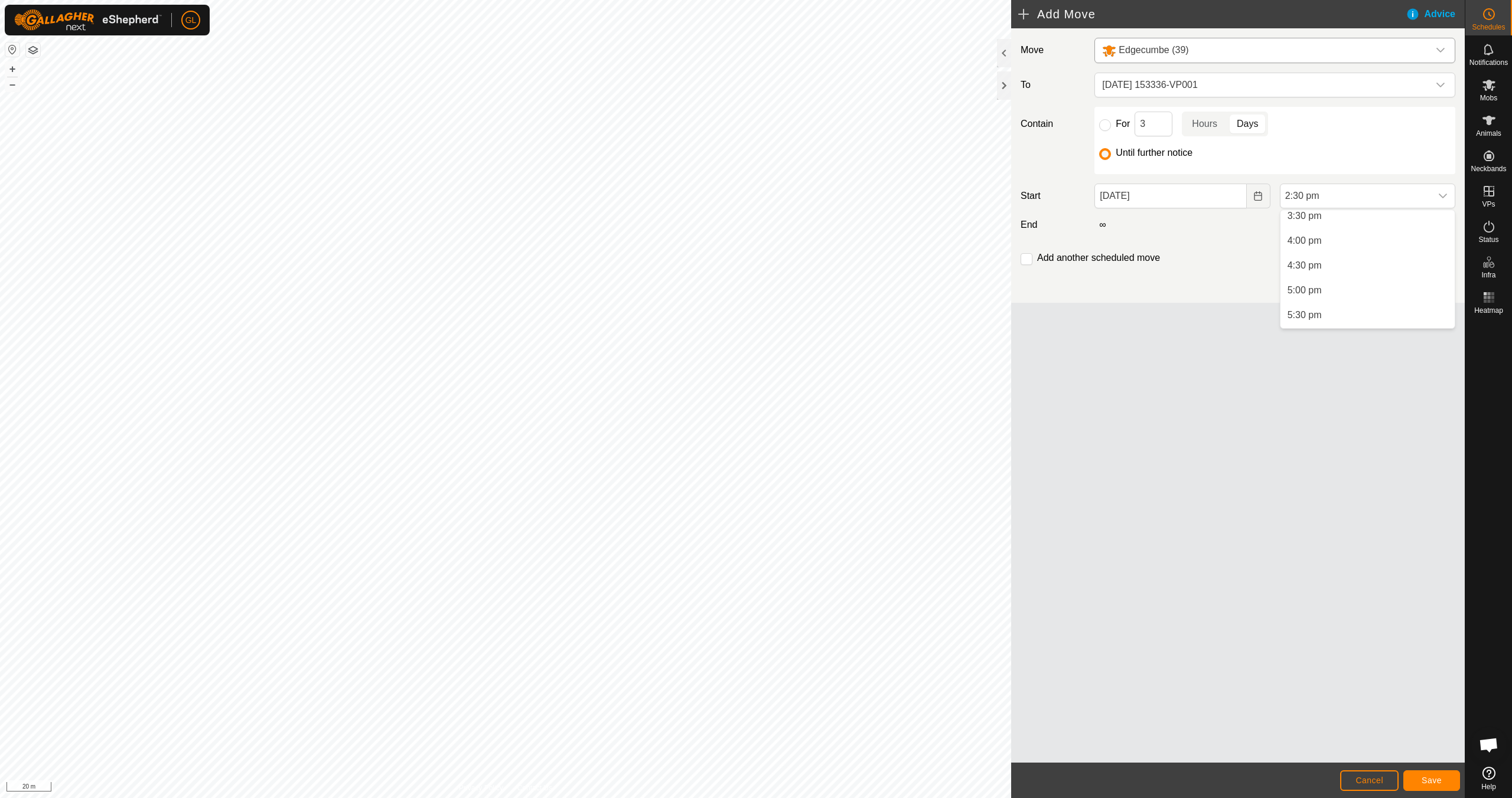
scroll to position [777, 0]
click at [1376, 289] on li "5:00 pm" at bounding box center [1367, 287] width 174 height 23
click at [1438, 782] on span "Save" at bounding box center [1431, 780] width 20 height 10
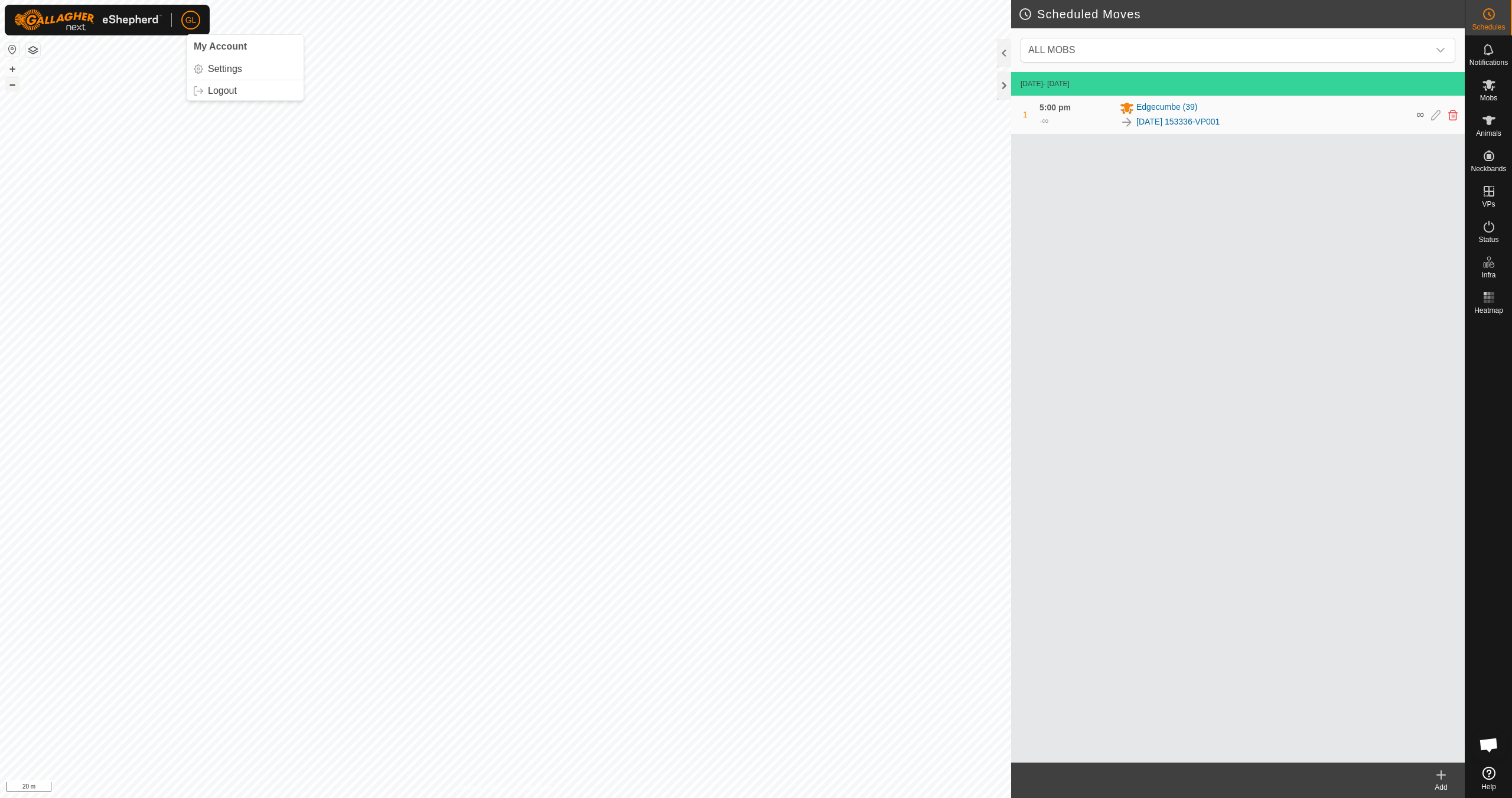
click at [13, 83] on button "–" at bounding box center [13, 84] width 14 height 14
click at [10, 83] on button "–" at bounding box center [13, 84] width 14 height 14
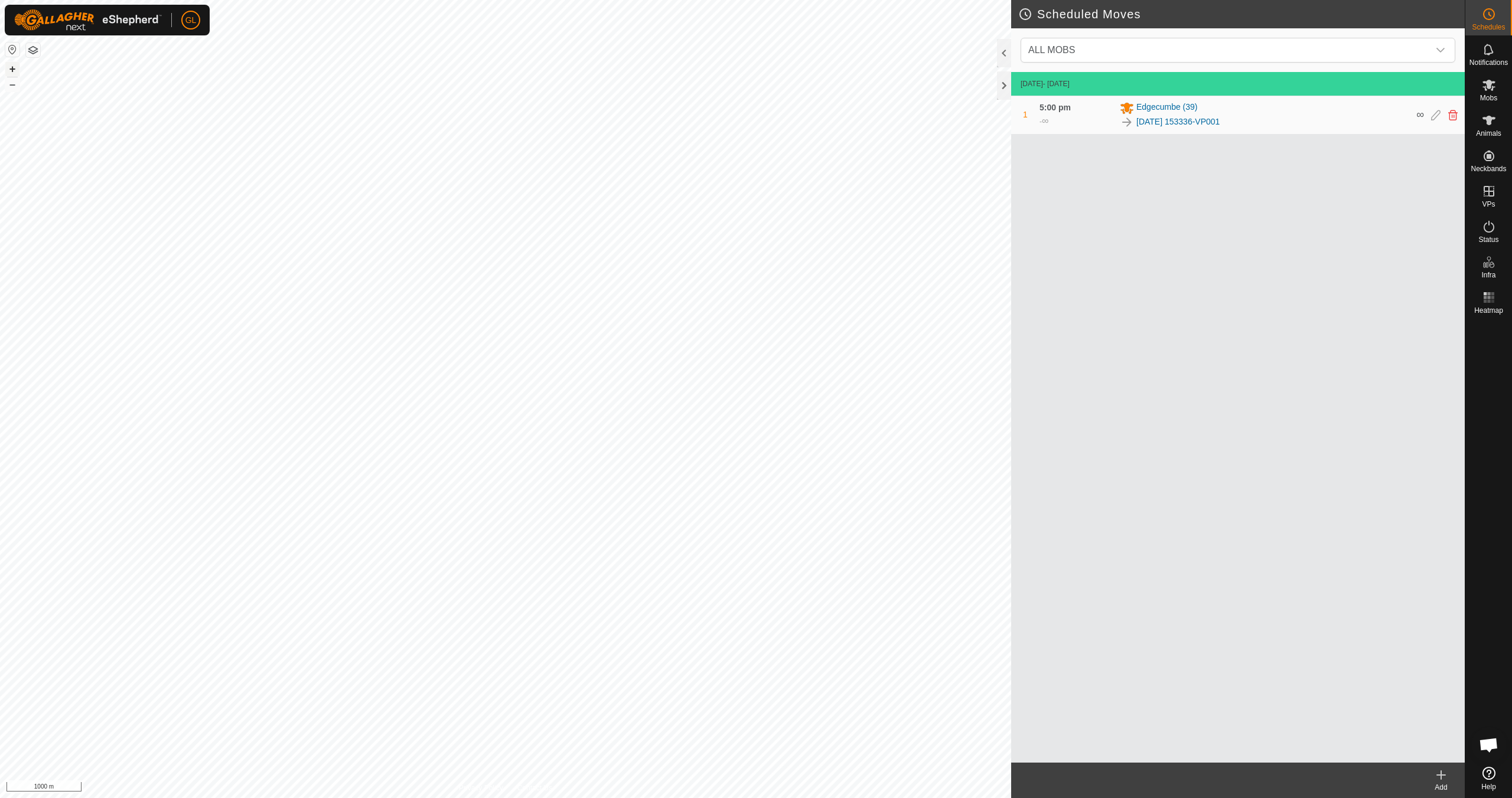
click at [11, 66] on button "+" at bounding box center [13, 69] width 14 height 14
click at [14, 68] on button "+" at bounding box center [13, 69] width 14 height 14
click at [1441, 780] on icon at bounding box center [1441, 776] width 14 height 14
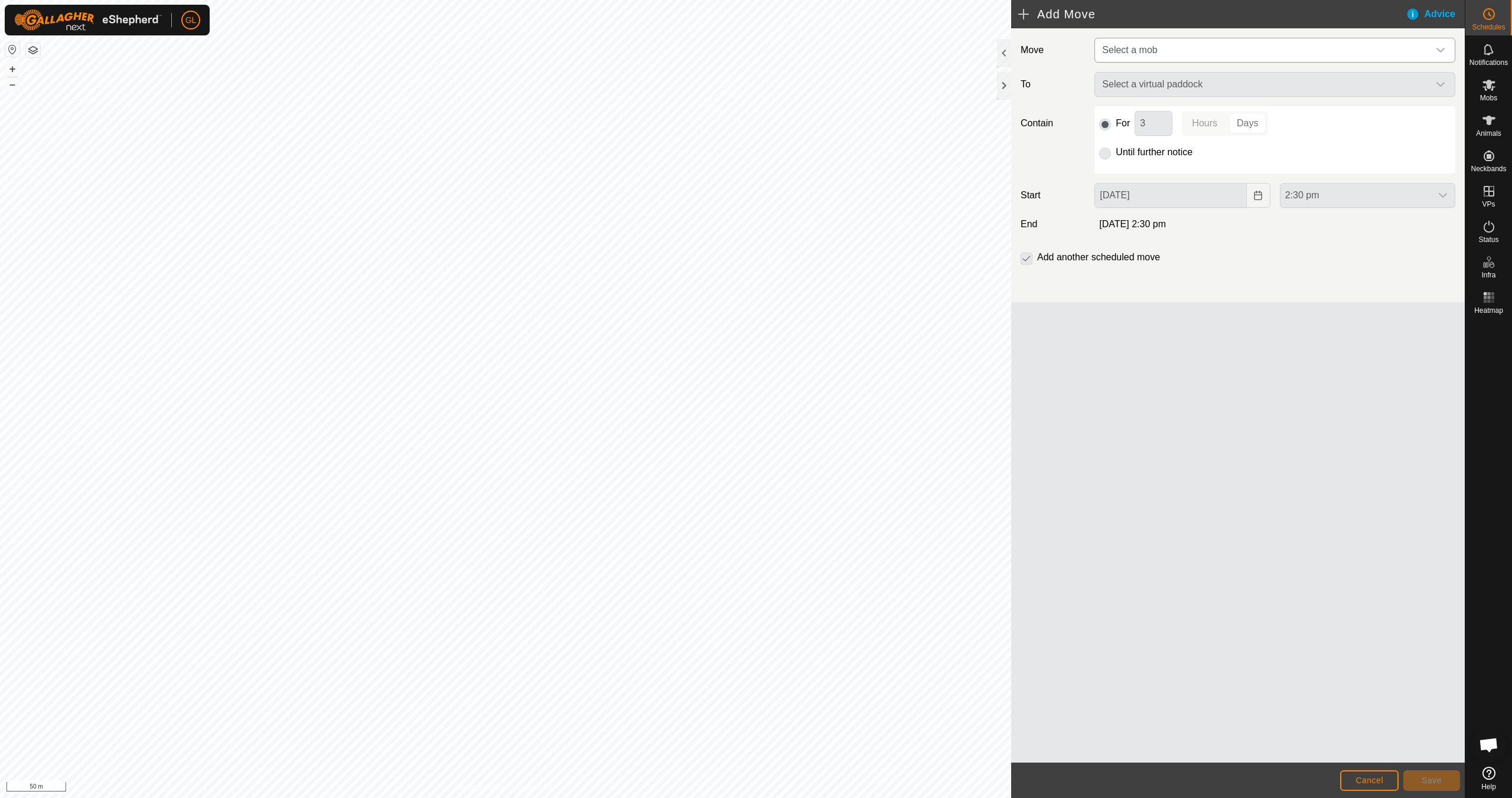
click at [1440, 50] on icon "dropdown trigger" at bounding box center [1440, 50] width 10 height 10
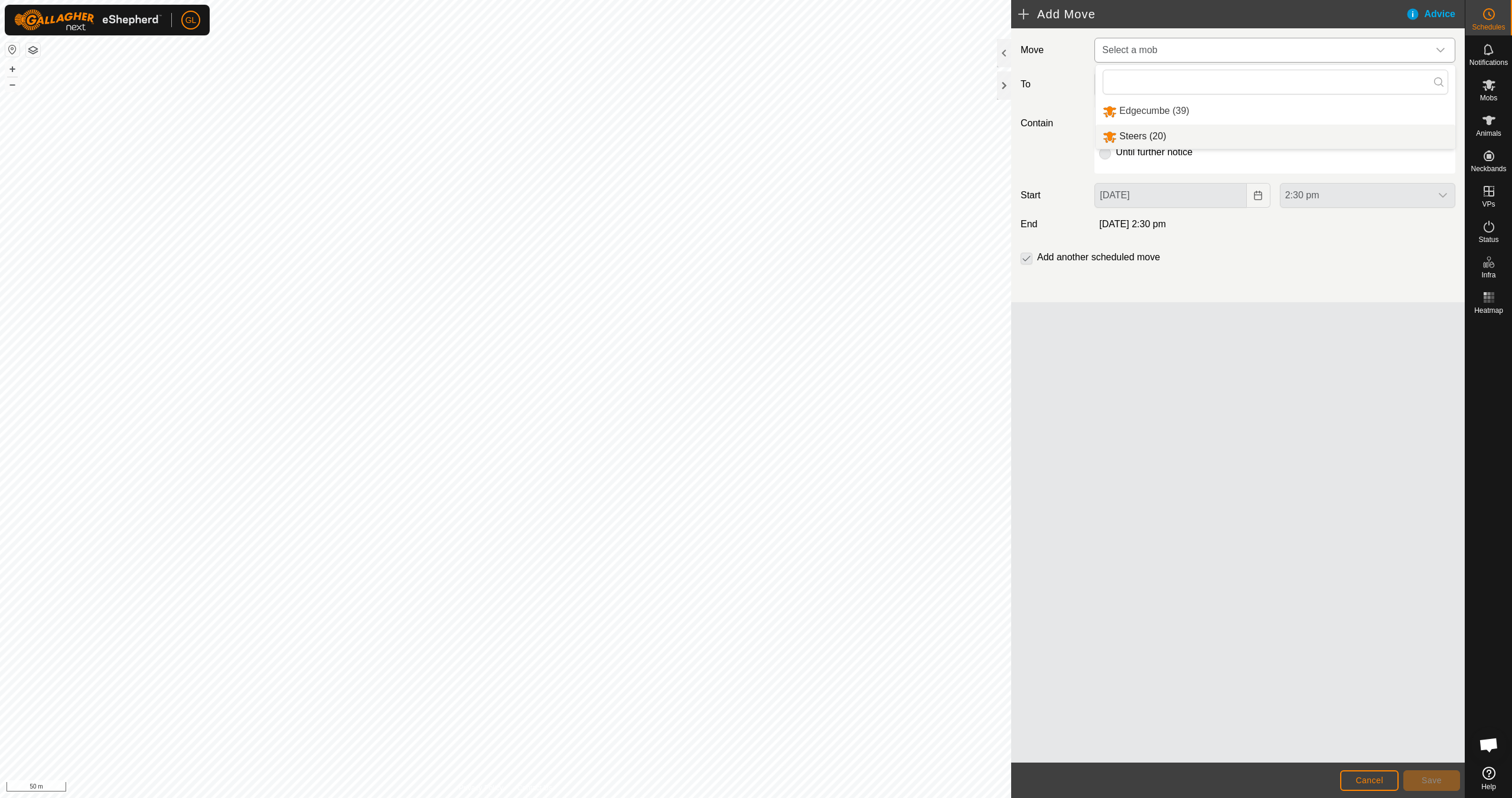
click at [1335, 138] on li "Steers (20)" at bounding box center [1275, 136] width 360 height 24
click at [1442, 84] on icon "dropdown trigger" at bounding box center [1440, 84] width 8 height 4
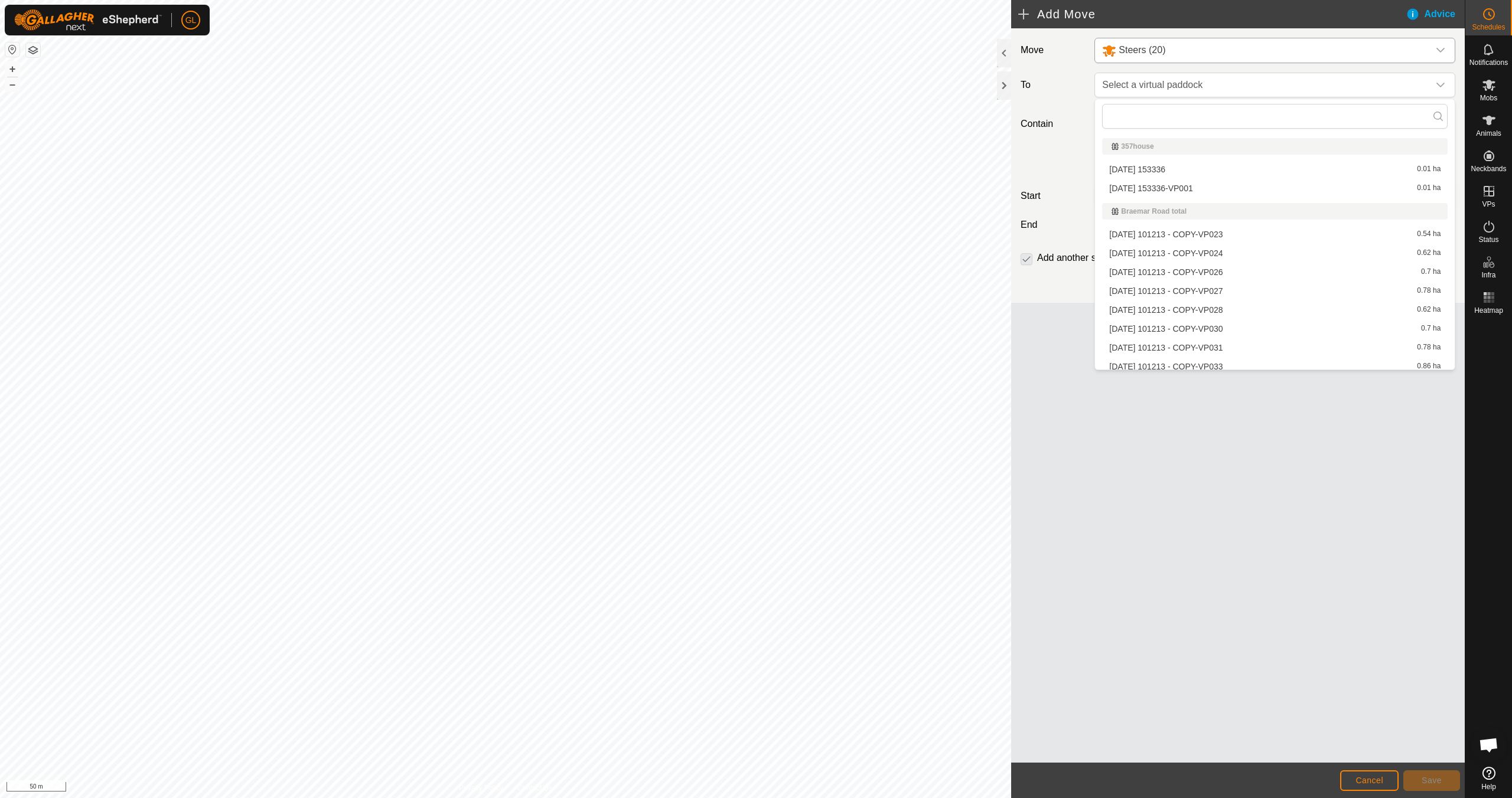
click at [1341, 232] on li "[DATE] 101213 - COPY-VP023 0.54 ha" at bounding box center [1274, 234] width 346 height 18
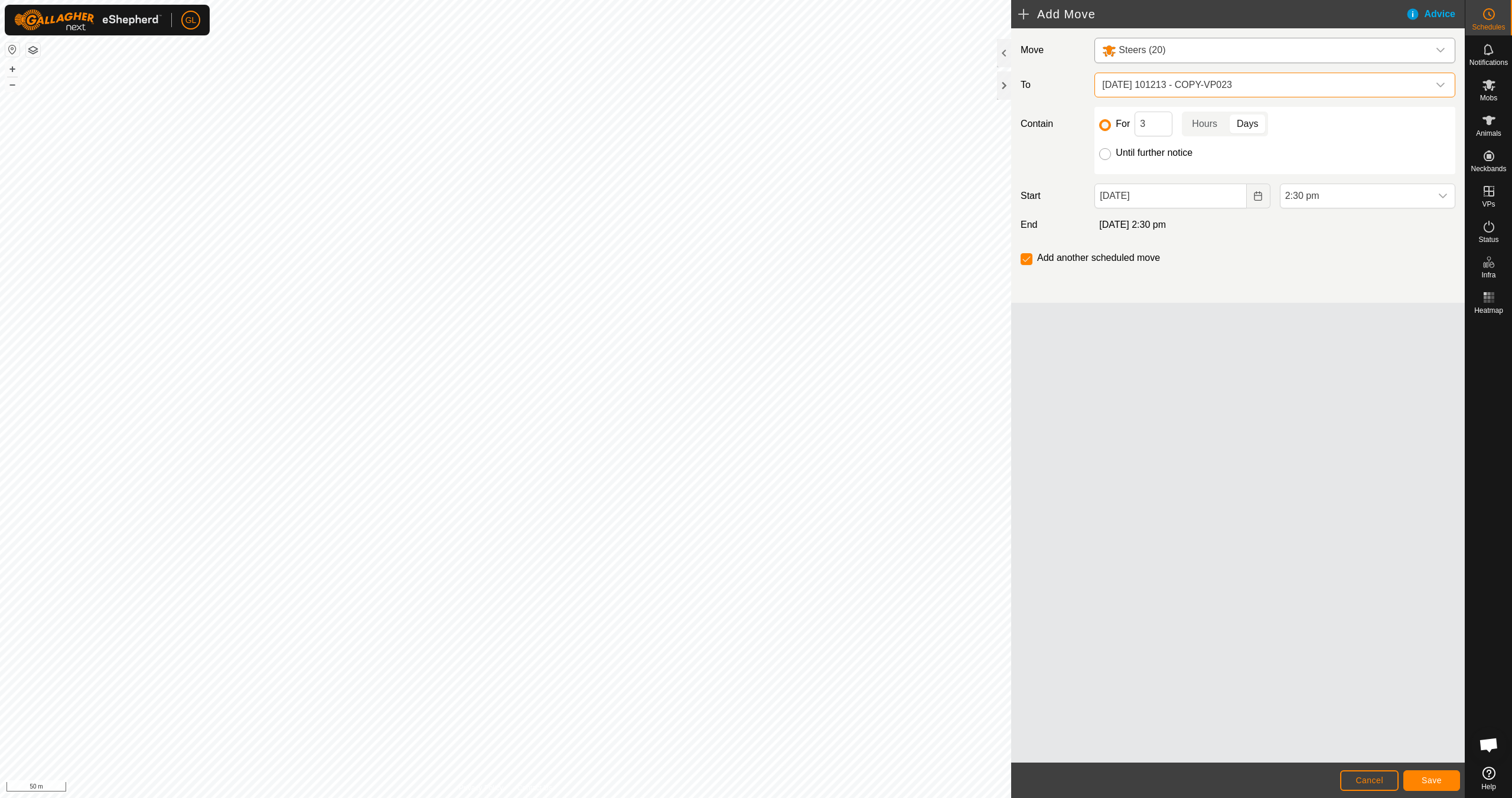
click at [1103, 154] on input "Until further notice" at bounding box center [1104, 153] width 12 height 12
radio input "true"
checkbox input "false"
click at [1261, 197] on icon "Choose Date" at bounding box center [1258, 196] width 10 height 10
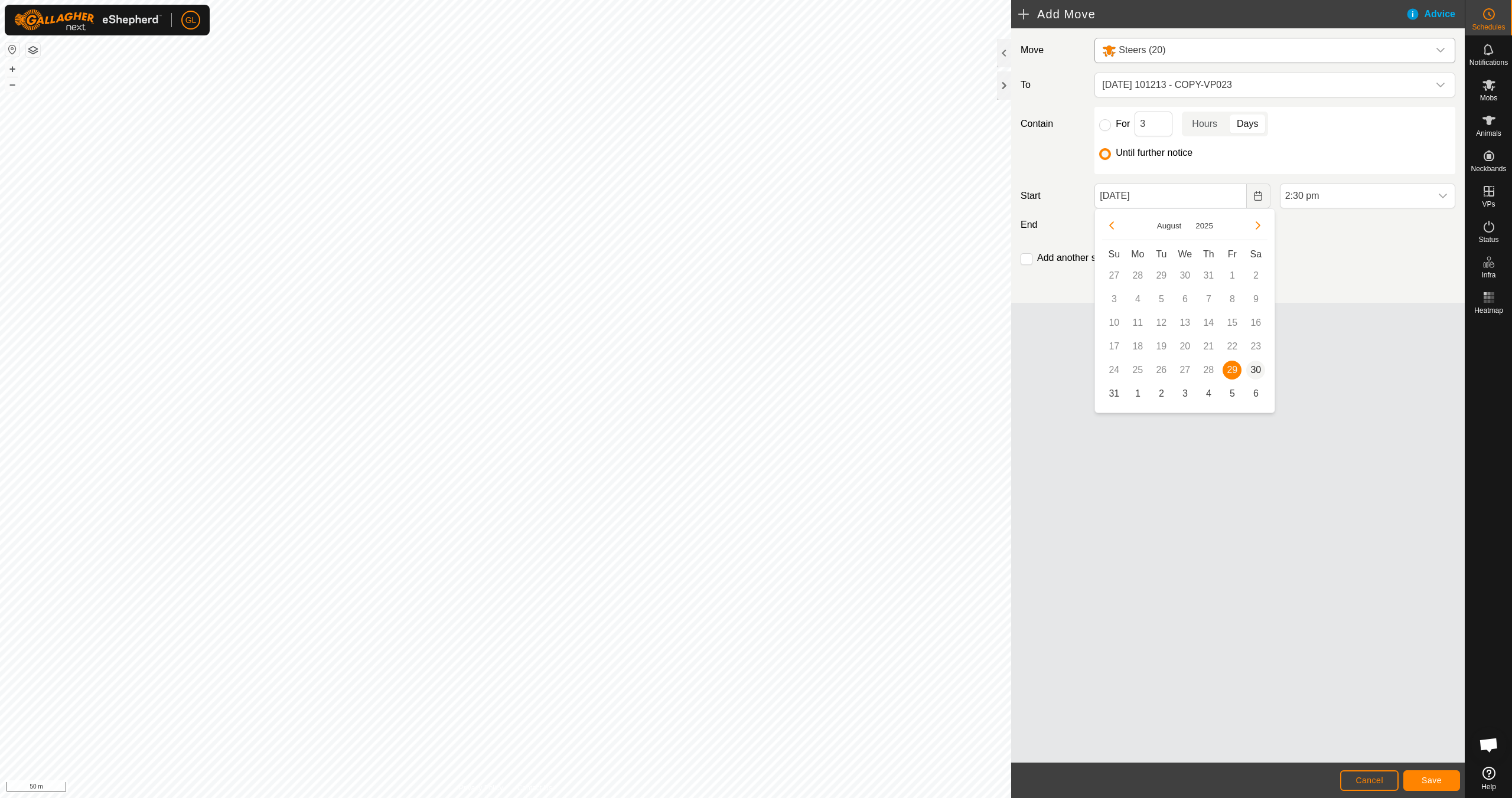
click at [1256, 368] on span "30" at bounding box center [1255, 370] width 19 height 19
type input "[DATE]"
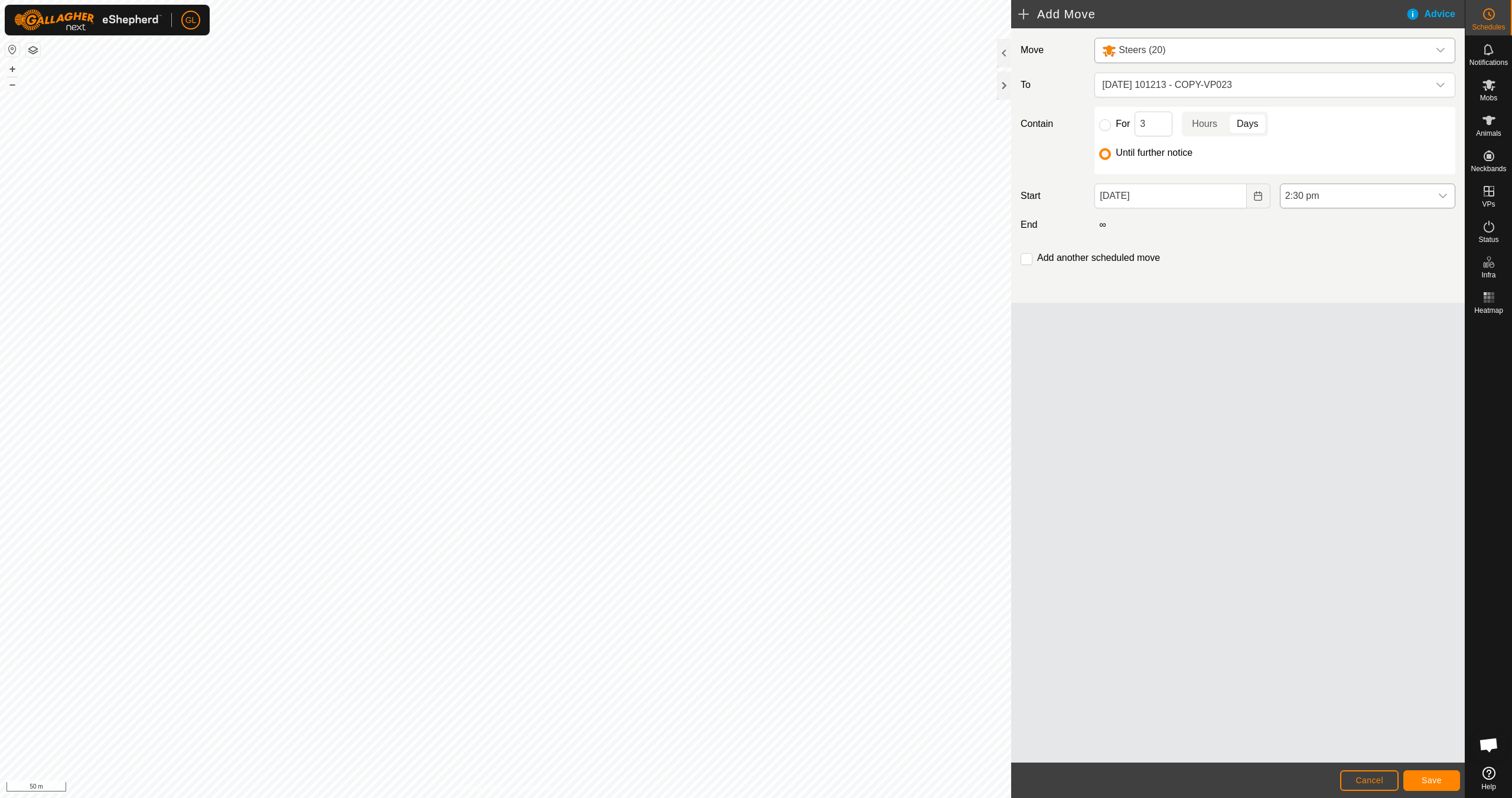
click at [1444, 193] on icon "dropdown trigger" at bounding box center [1443, 196] width 10 height 10
click at [1407, 259] on li "7:00 am" at bounding box center [1367, 254] width 174 height 23
click at [1027, 259] on input "checkbox" at bounding box center [1026, 259] width 12 height 12
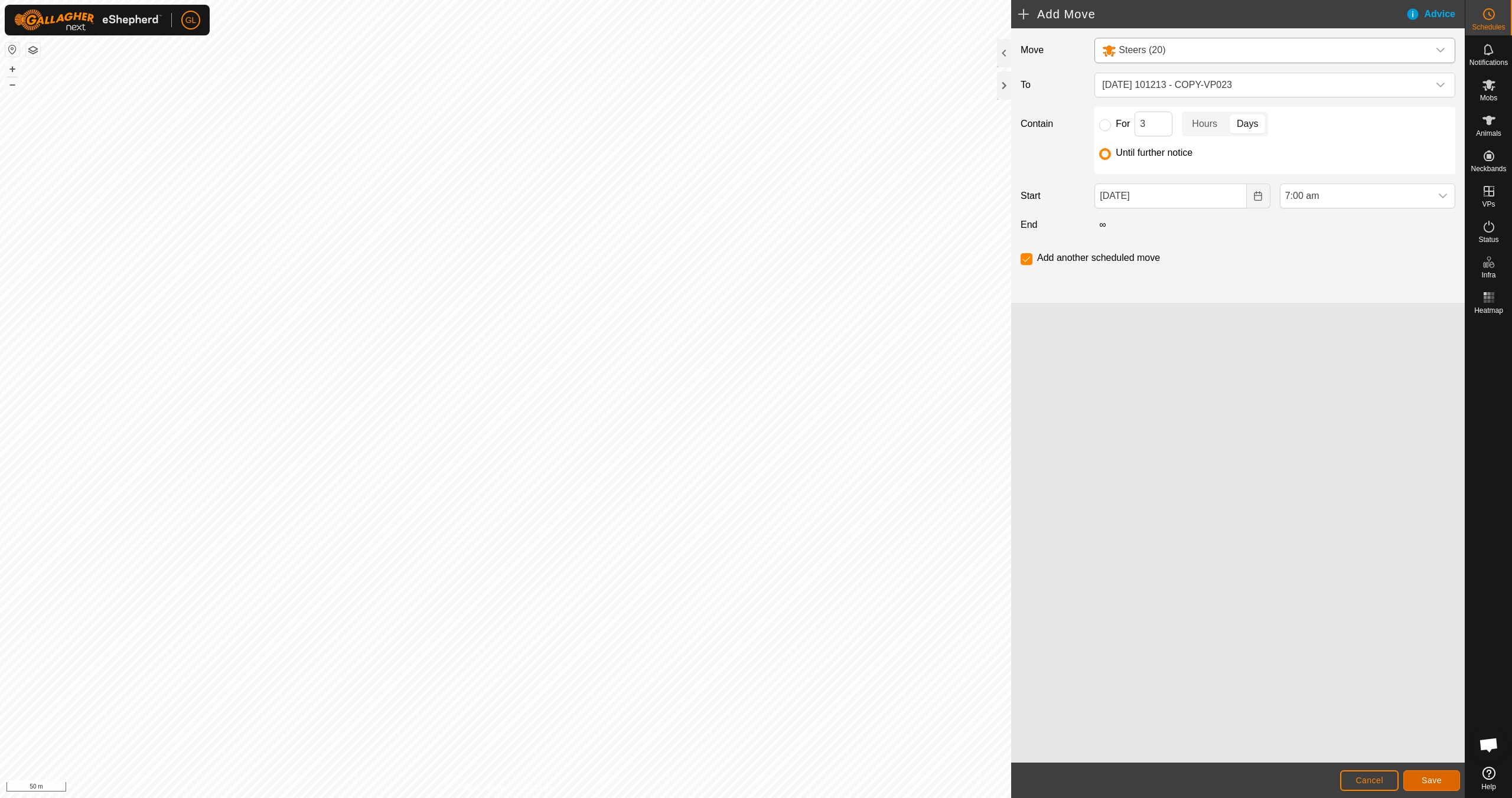
click at [1432, 777] on span "Save" at bounding box center [1431, 780] width 20 height 10
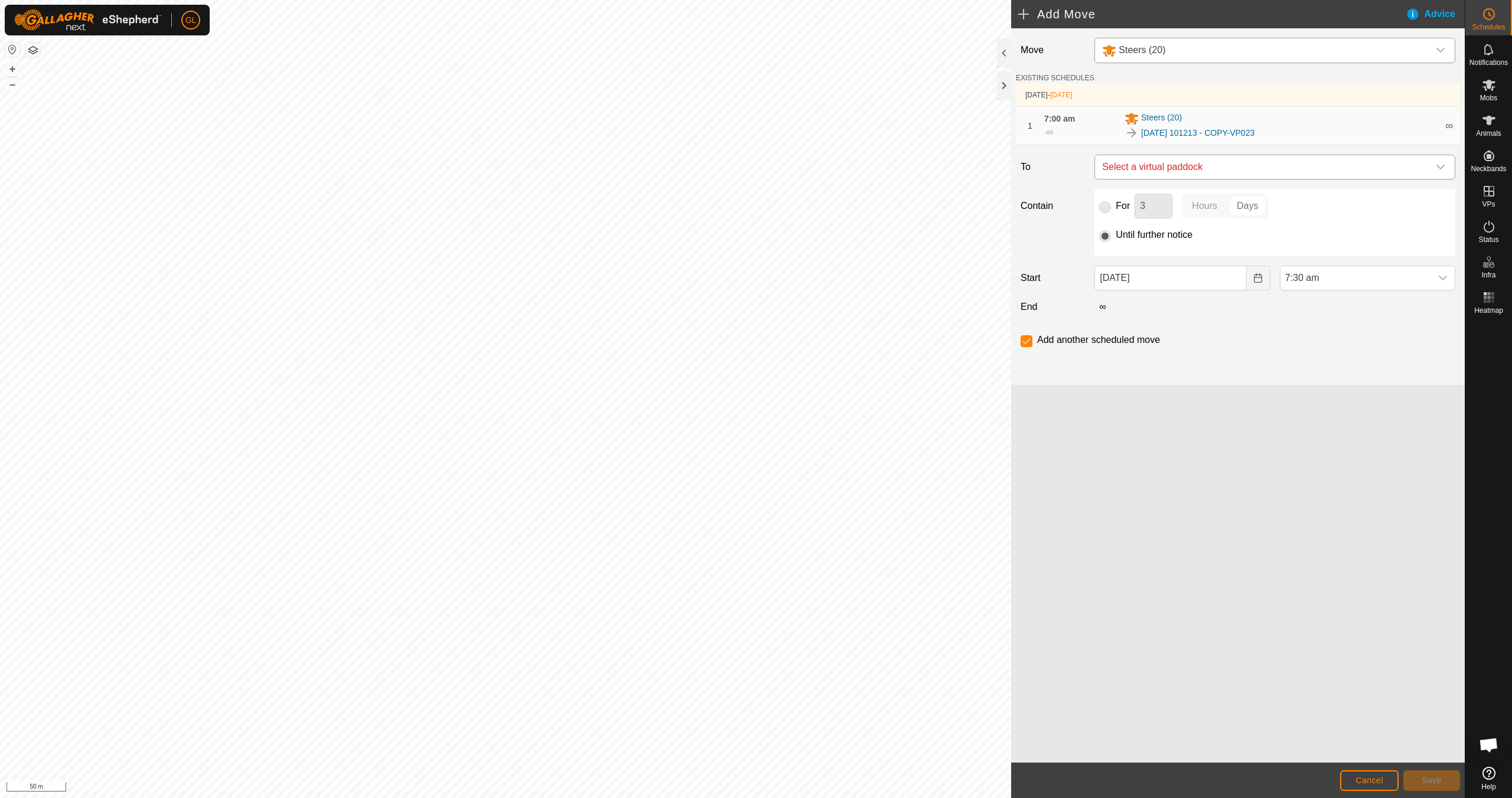
click at [1442, 168] on icon "dropdown trigger" at bounding box center [1440, 167] width 10 height 10
click at [1390, 256] on li "[DATE] 101213 - COPY-VP024 0.62 ha" at bounding box center [1274, 252] width 346 height 18
checkbox input "false"
click at [1255, 281] on icon "Choose Date" at bounding box center [1258, 278] width 10 height 10
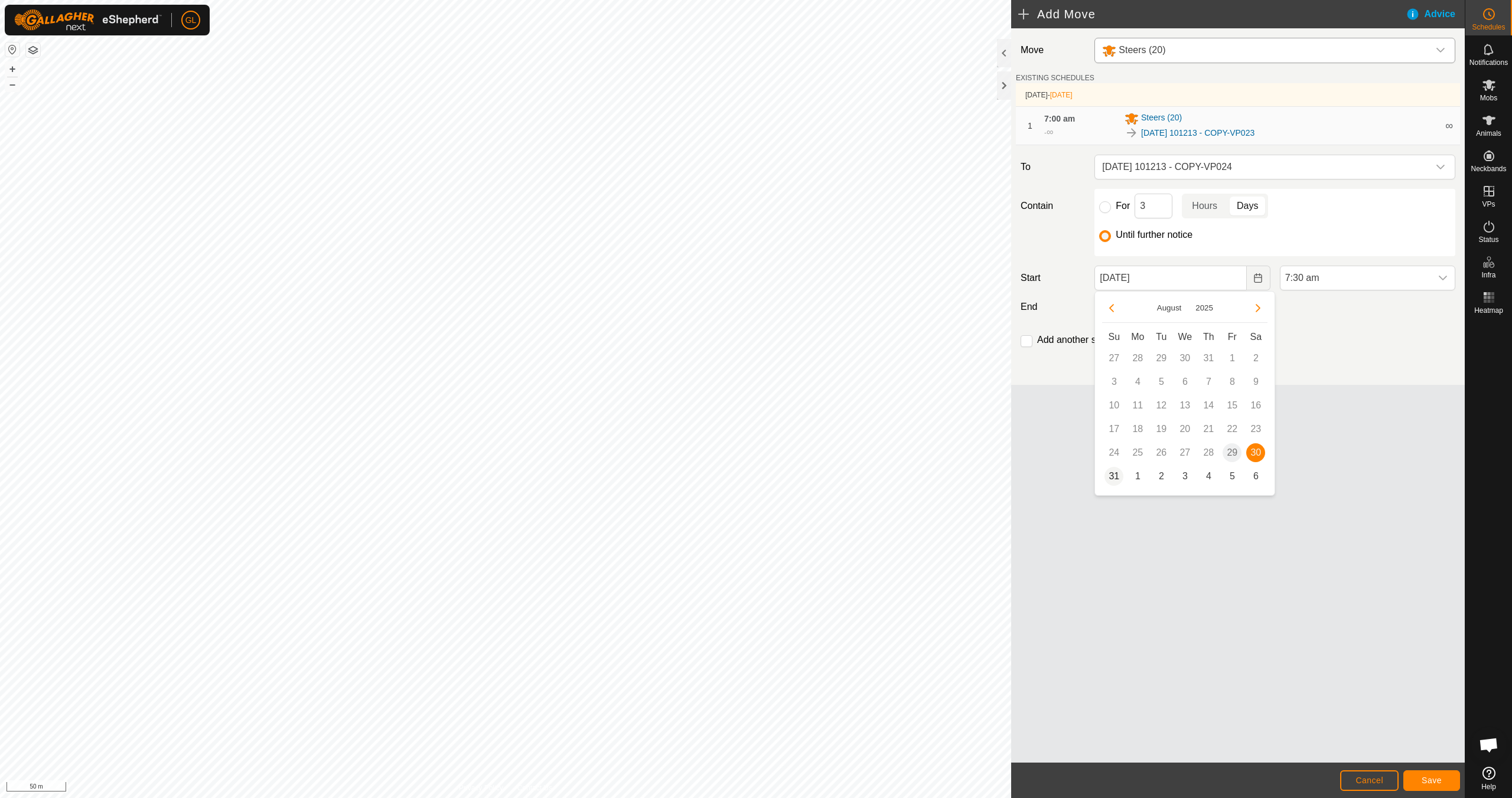
click at [1116, 477] on span "31" at bounding box center [1113, 476] width 19 height 19
type input "[DATE]"
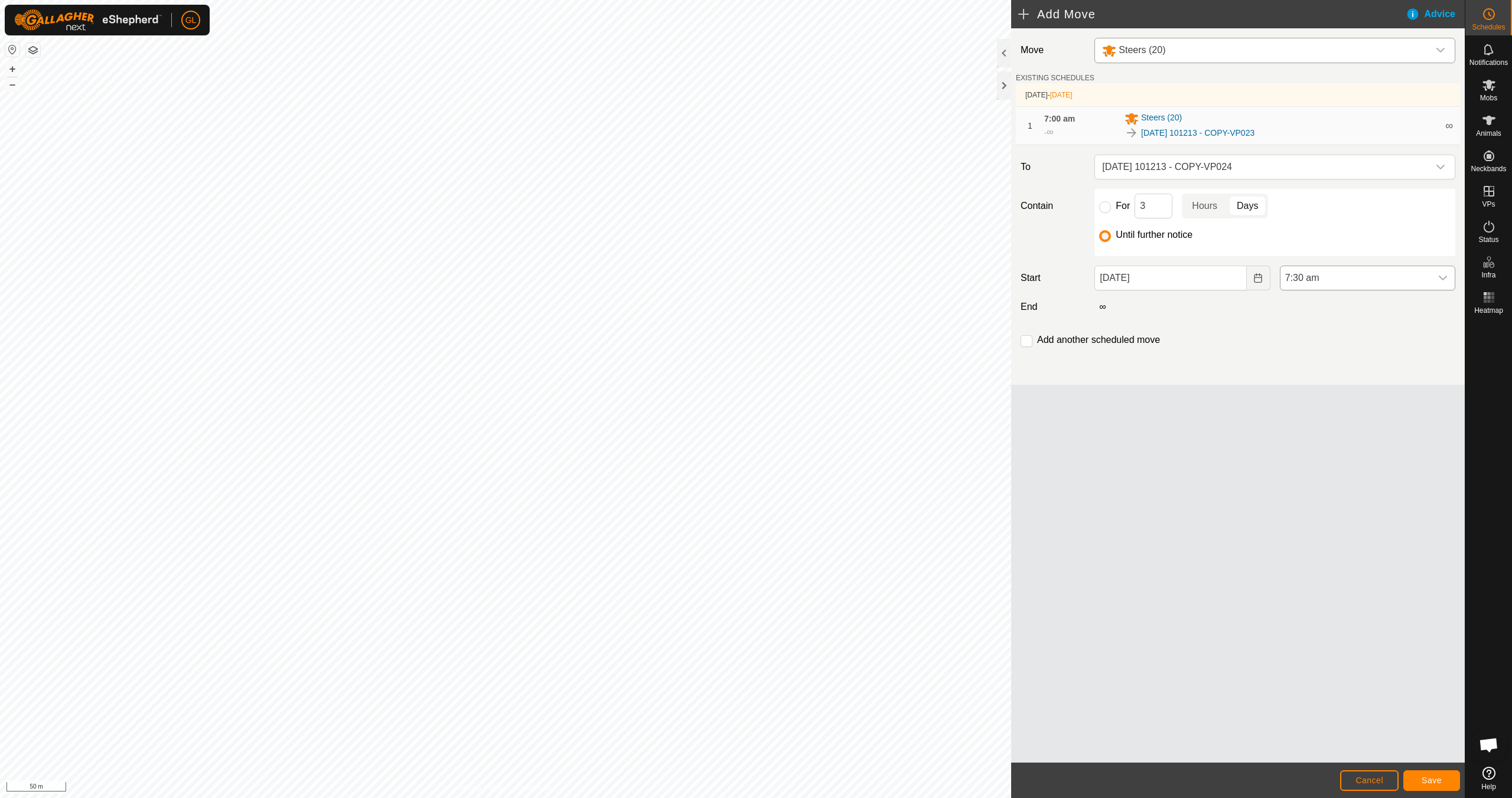
click at [1442, 276] on icon "dropdown trigger" at bounding box center [1443, 278] width 10 height 10
click at [1365, 304] on li "7:00 am" at bounding box center [1367, 307] width 174 height 23
click at [1027, 344] on input "checkbox" at bounding box center [1026, 341] width 12 height 12
checkbox input "true"
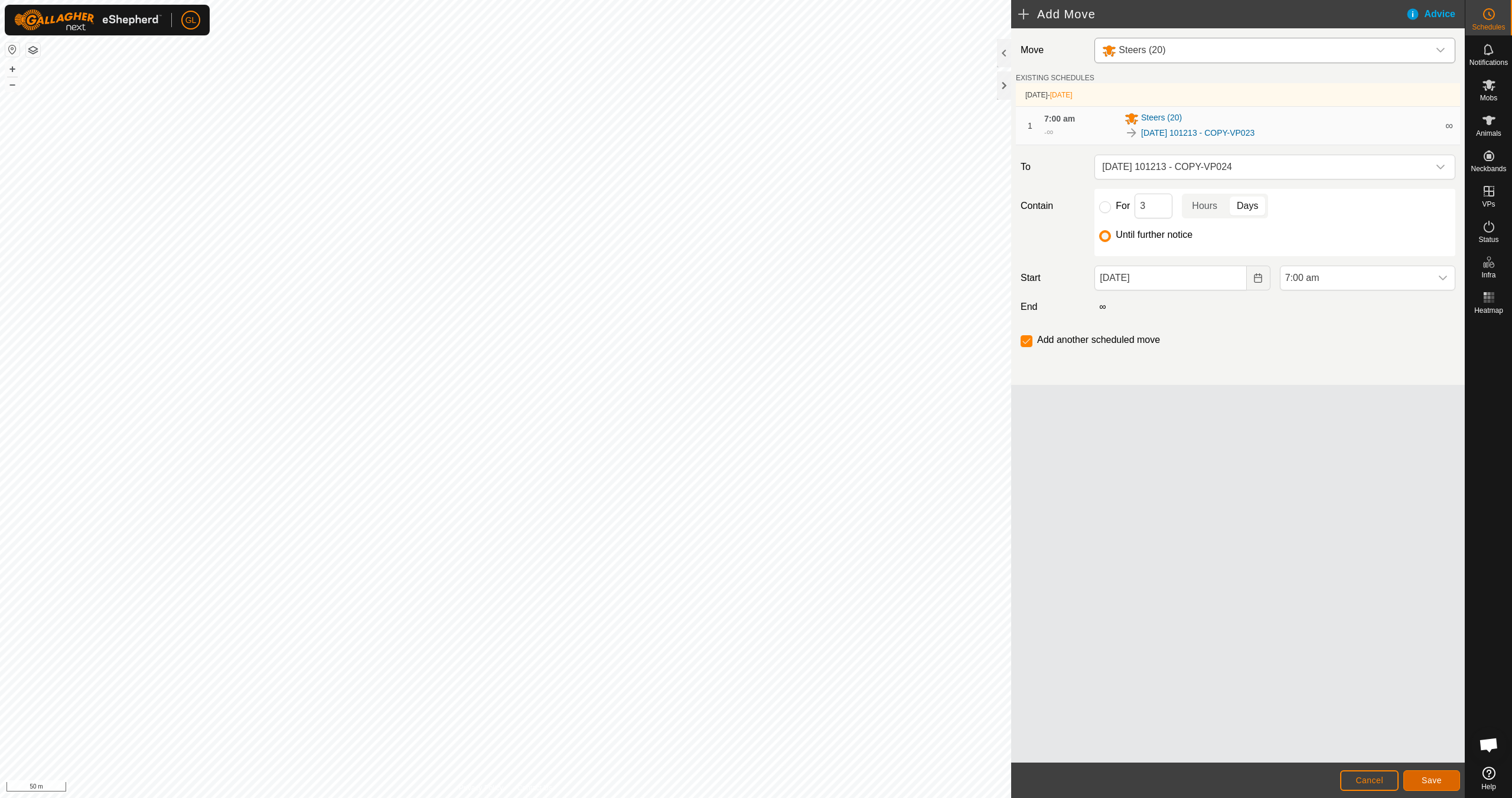
click at [1435, 777] on span "Save" at bounding box center [1431, 780] width 20 height 10
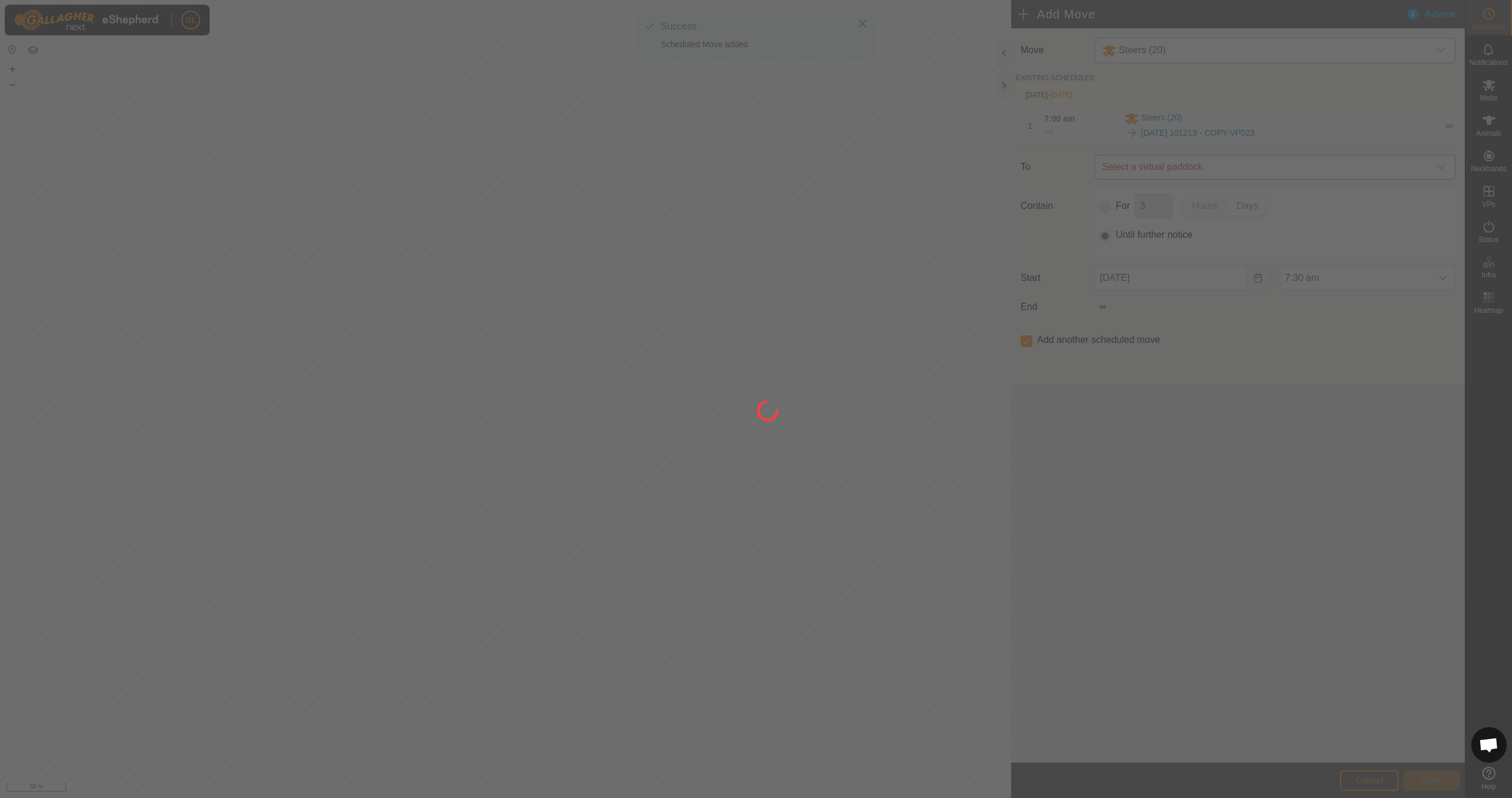
type input "[DATE]"
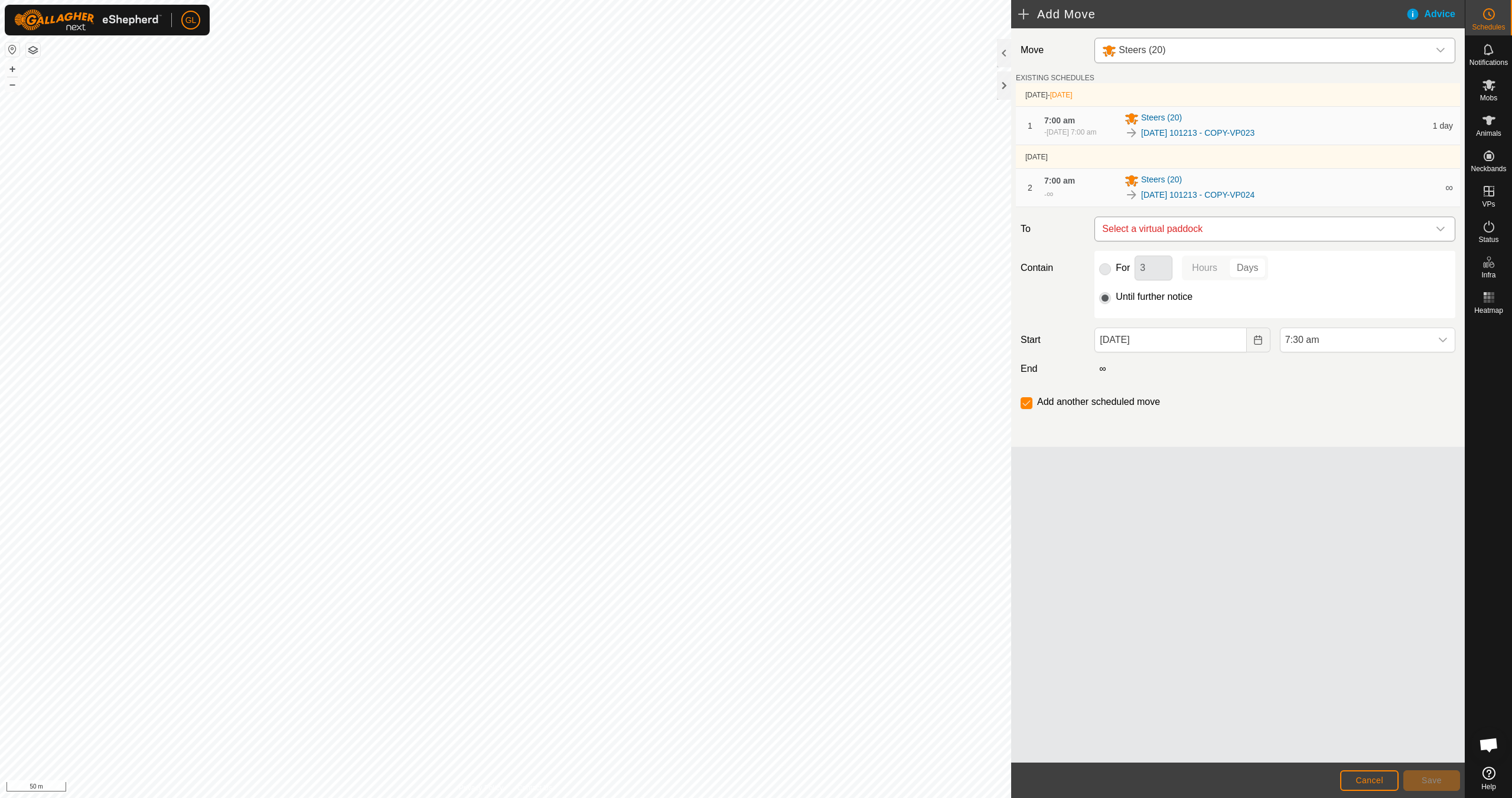
click at [1443, 232] on icon "dropdown trigger" at bounding box center [1440, 229] width 8 height 4
click at [1335, 320] on li "[DATE] 101213 - COPY-VP026 0.7 ha" at bounding box center [1274, 320] width 346 height 18
checkbox input "false"
click at [1261, 345] on icon "Choose Date" at bounding box center [1257, 340] width 8 height 10
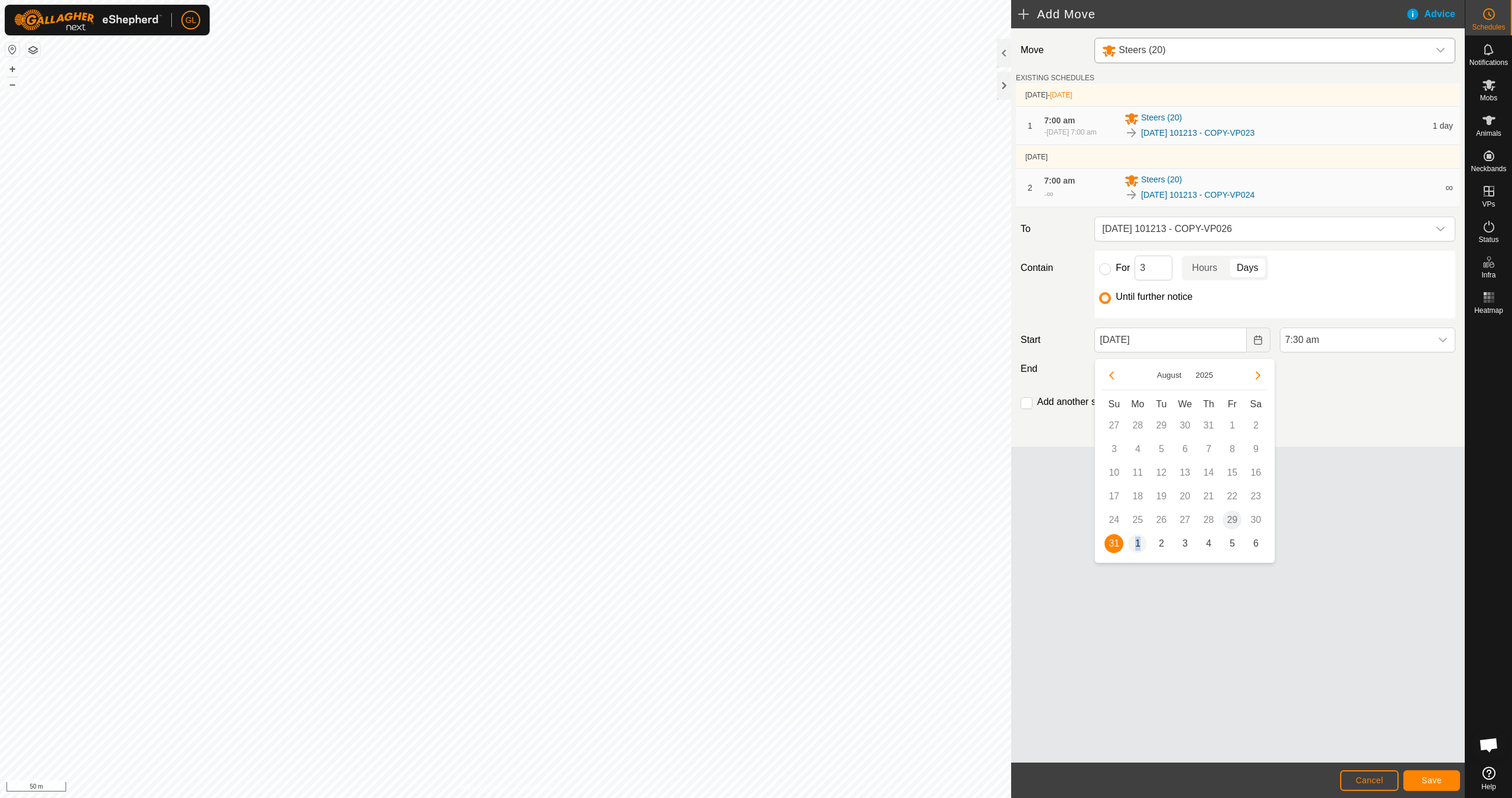
click at [1136, 544] on span "1" at bounding box center [1137, 543] width 19 height 19
type input "[DATE]"
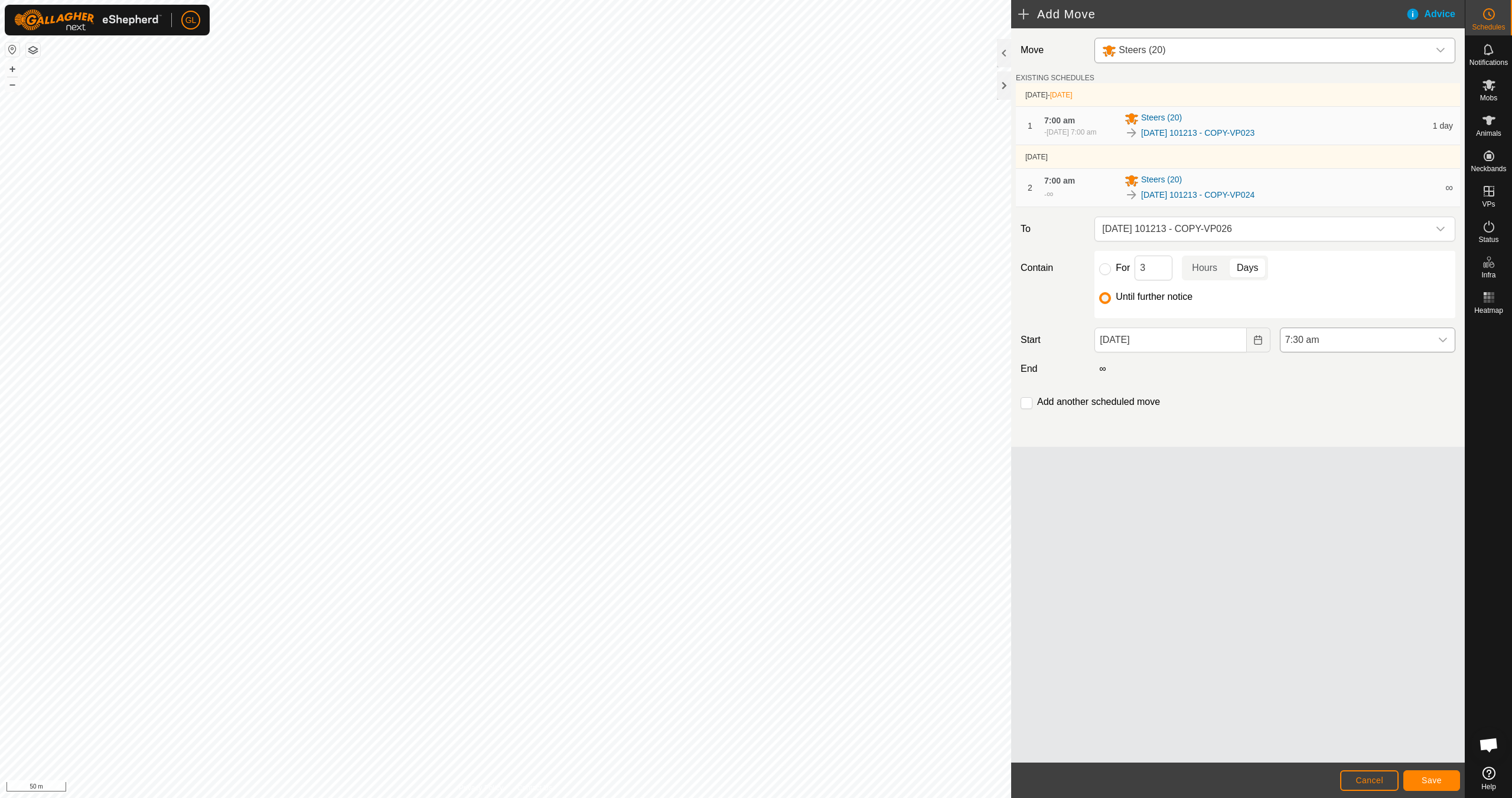
click at [1440, 343] on icon "dropdown trigger" at bounding box center [1443, 340] width 10 height 10
click at [1363, 444] on li "7:00 am" at bounding box center [1367, 446] width 174 height 23
click at [1027, 408] on input "checkbox" at bounding box center [1026, 403] width 12 height 12
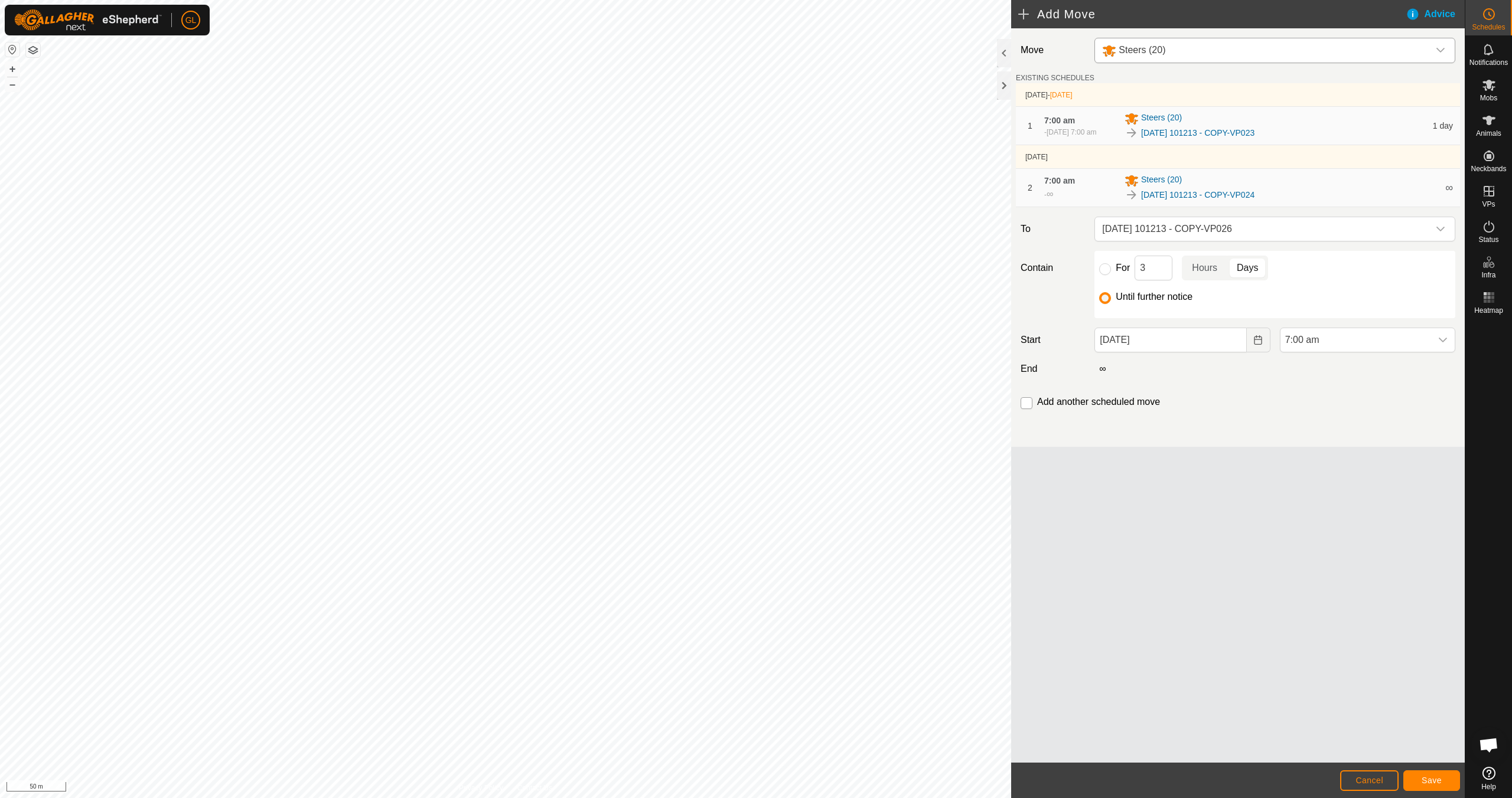
checkbox input "true"
click at [1430, 777] on span "Save" at bounding box center [1431, 780] width 20 height 10
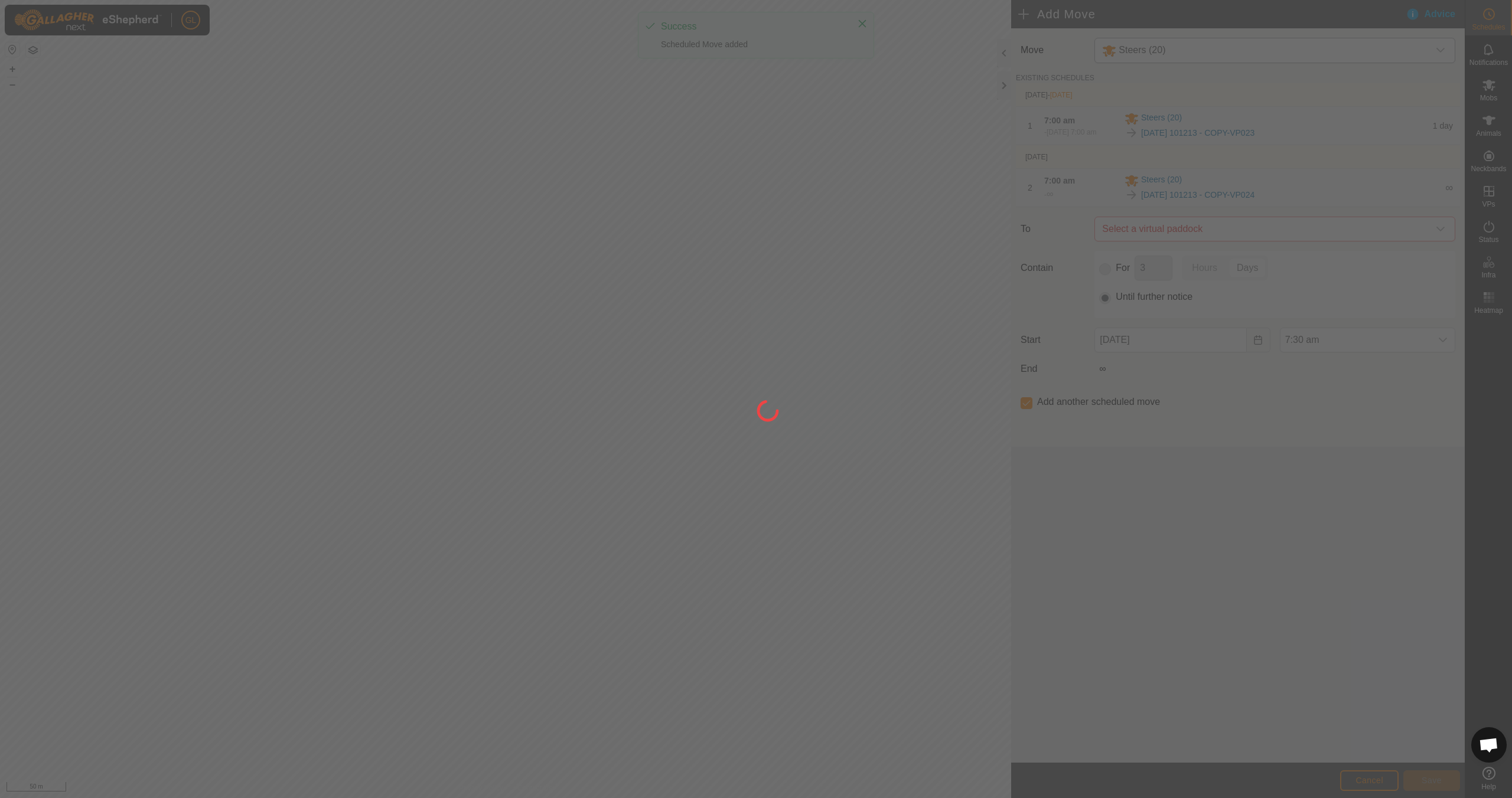
type input "[DATE]"
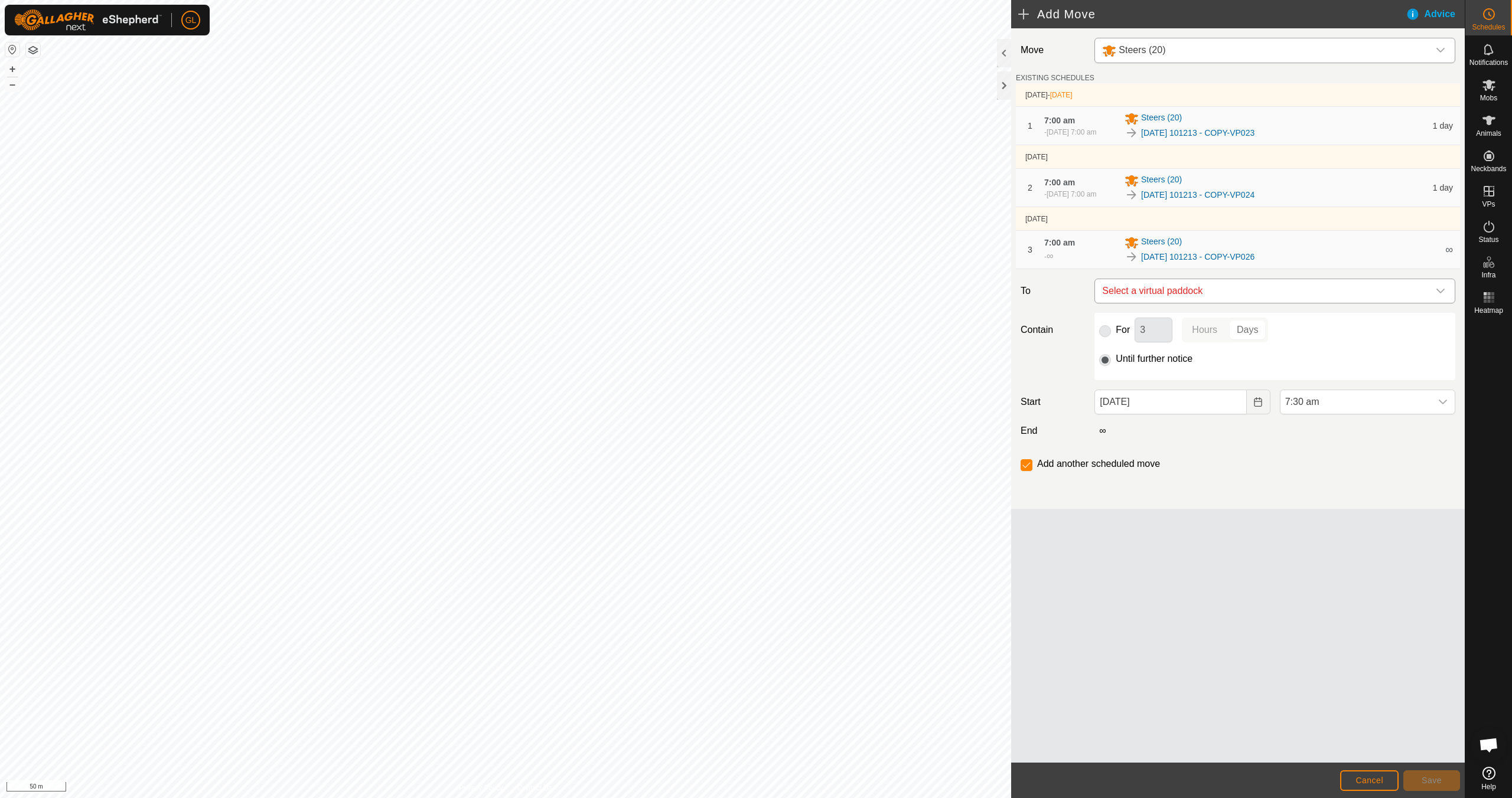
click at [1442, 294] on icon "dropdown trigger" at bounding box center [1440, 291] width 8 height 4
click at [1318, 381] on li "[DATE] 101213 - COPY-VP027 0.78 ha" at bounding box center [1274, 381] width 346 height 18
checkbox input "false"
click at [1262, 408] on button "Choose Date" at bounding box center [1258, 402] width 23 height 25
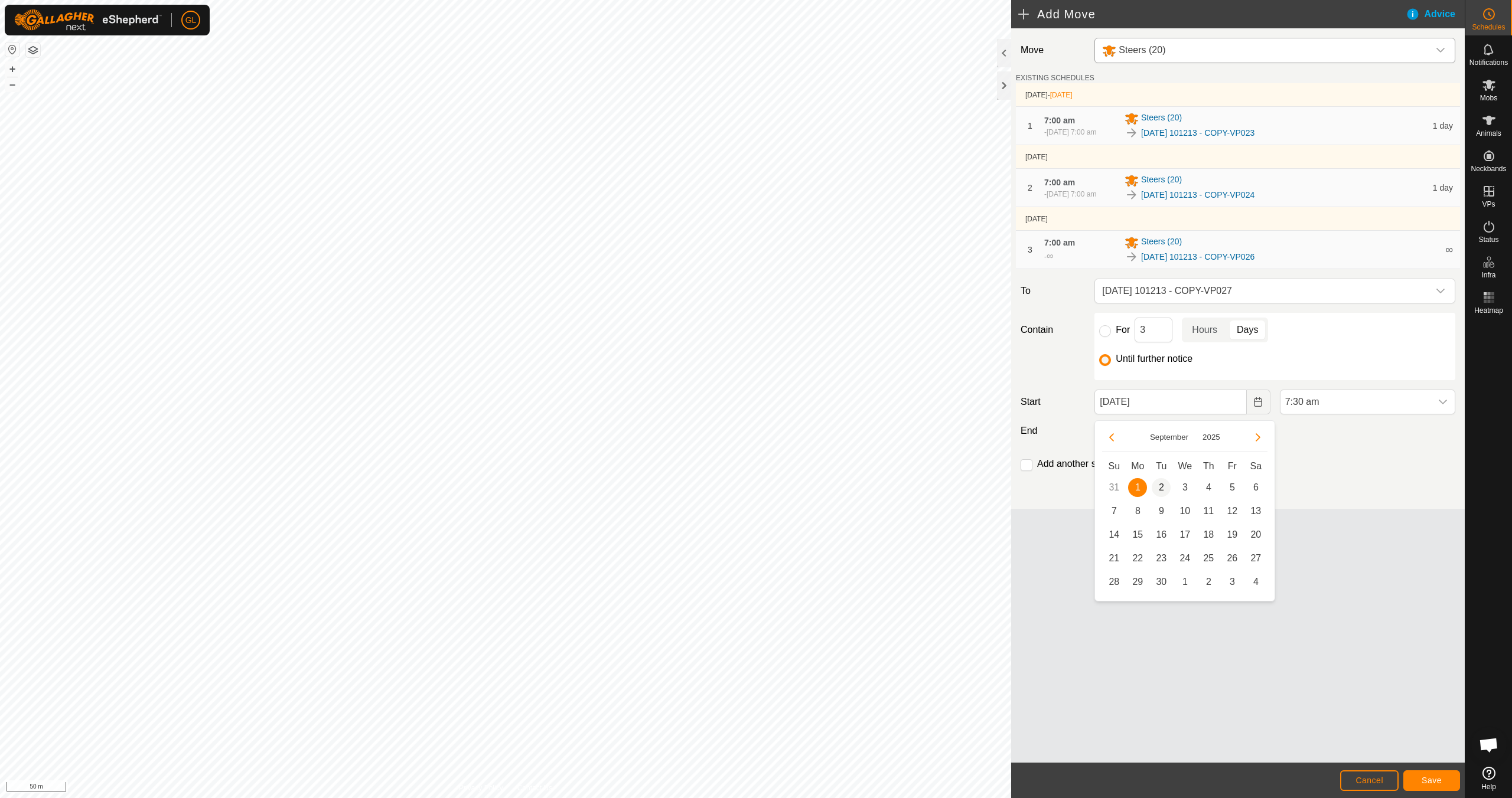
click at [1163, 487] on span "2" at bounding box center [1161, 487] width 19 height 19
type input "[DATE]"
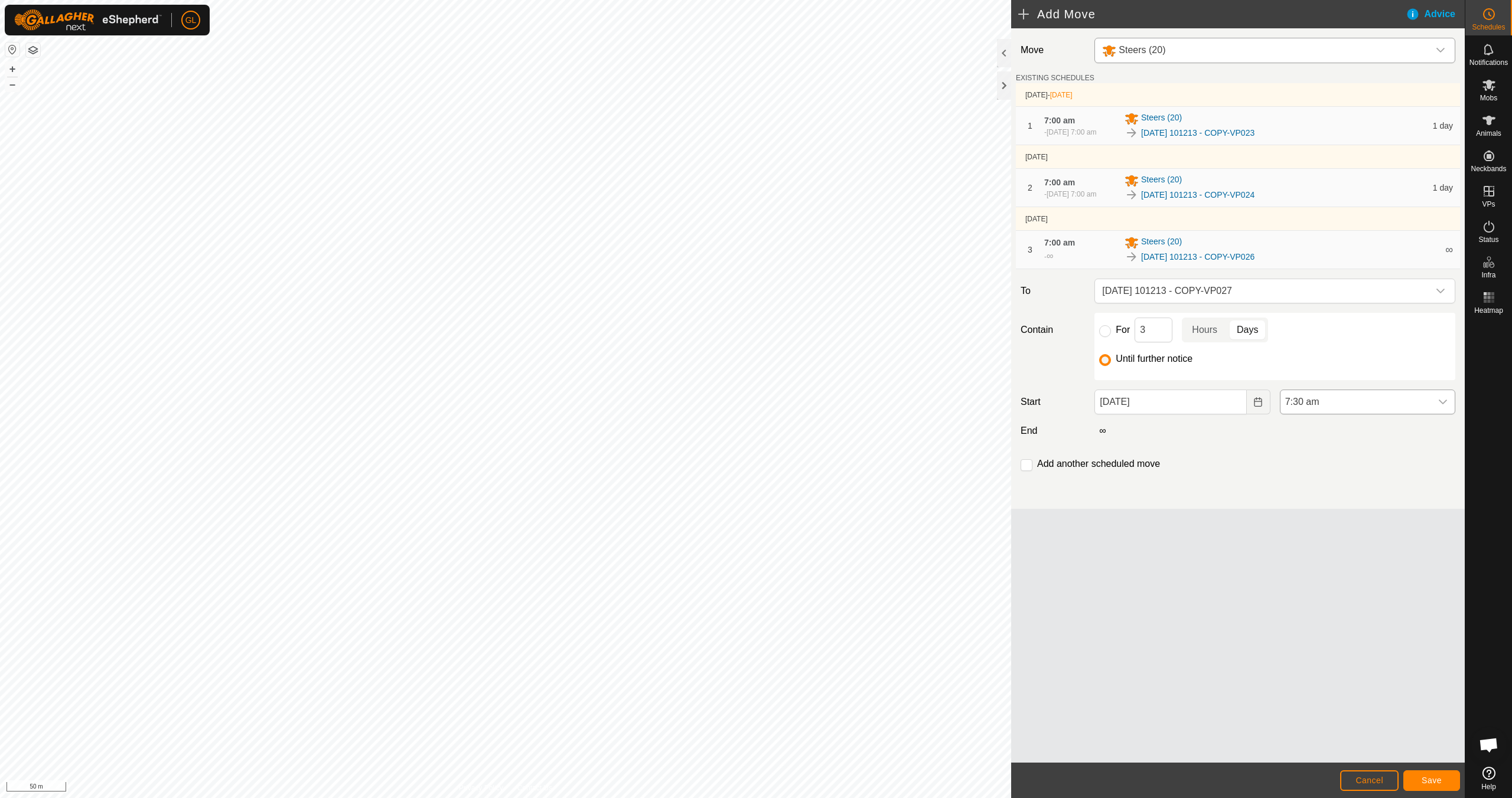
click at [1445, 405] on icon "dropdown trigger" at bounding box center [1442, 401] width 8 height 4
click at [1410, 512] on li "7:00 am" at bounding box center [1367, 508] width 174 height 23
click at [1435, 781] on span "Save" at bounding box center [1431, 780] width 20 height 10
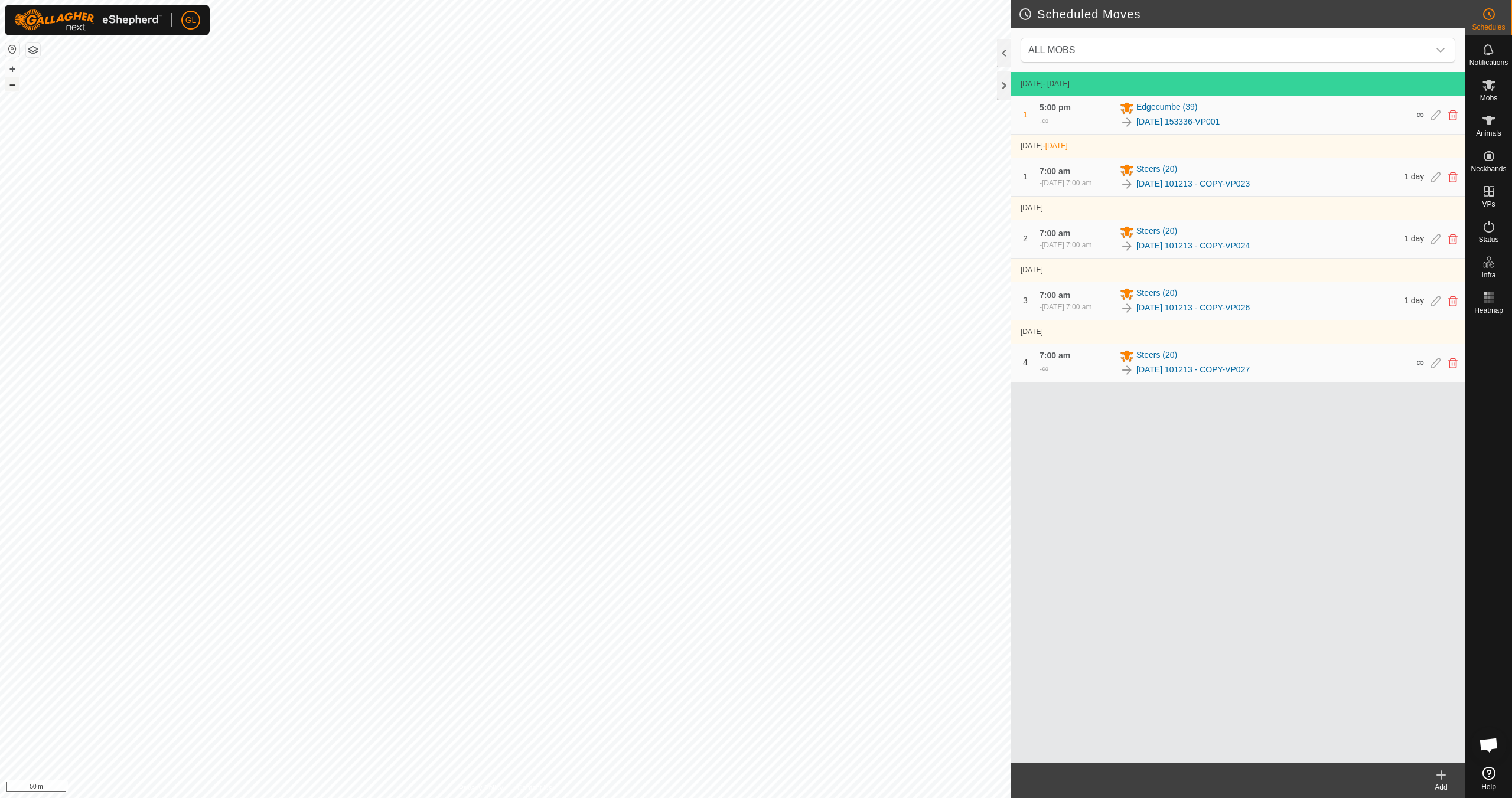
click at [10, 86] on button "–" at bounding box center [13, 84] width 14 height 14
click at [10, 85] on button "–" at bounding box center [13, 84] width 14 height 14
